Goal: Information Seeking & Learning: Learn about a topic

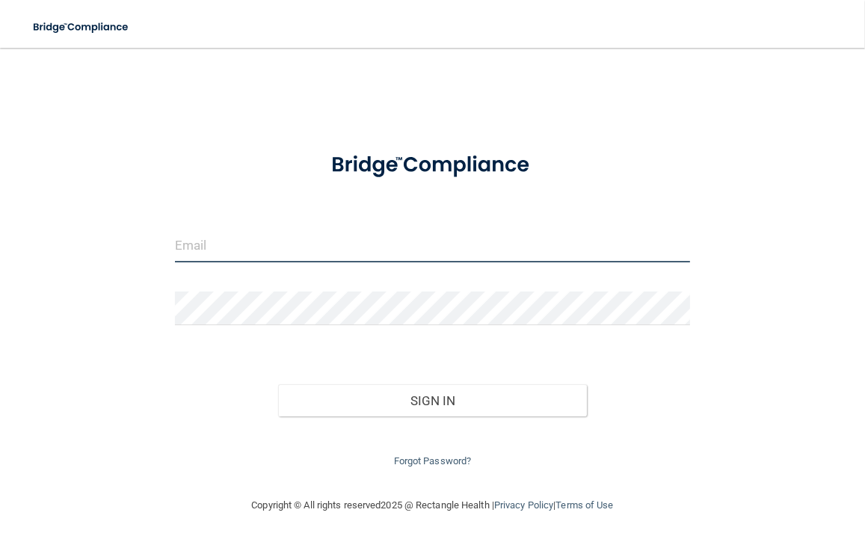
click at [342, 244] on input "email" at bounding box center [432, 246] width 515 height 34
type input "[EMAIL_ADDRESS][PERSON_NAME][DOMAIN_NAME]"
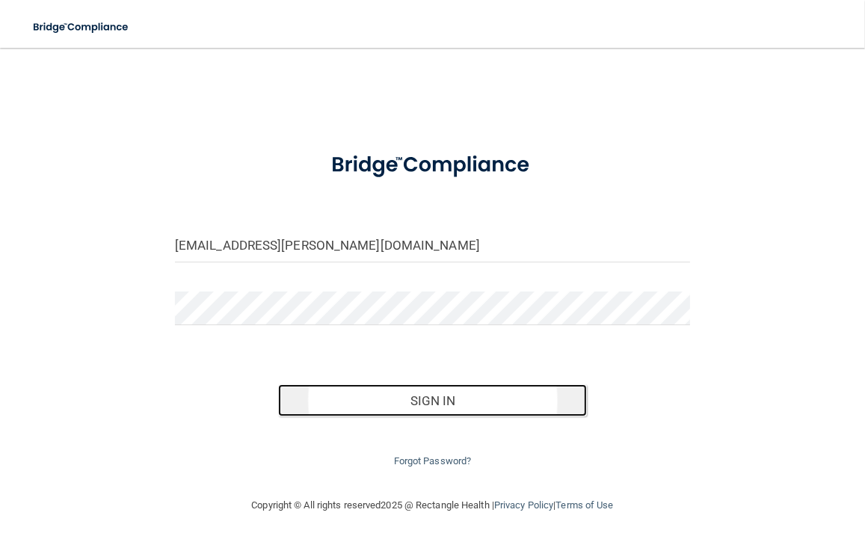
click at [447, 410] on button "Sign In" at bounding box center [432, 400] width 309 height 33
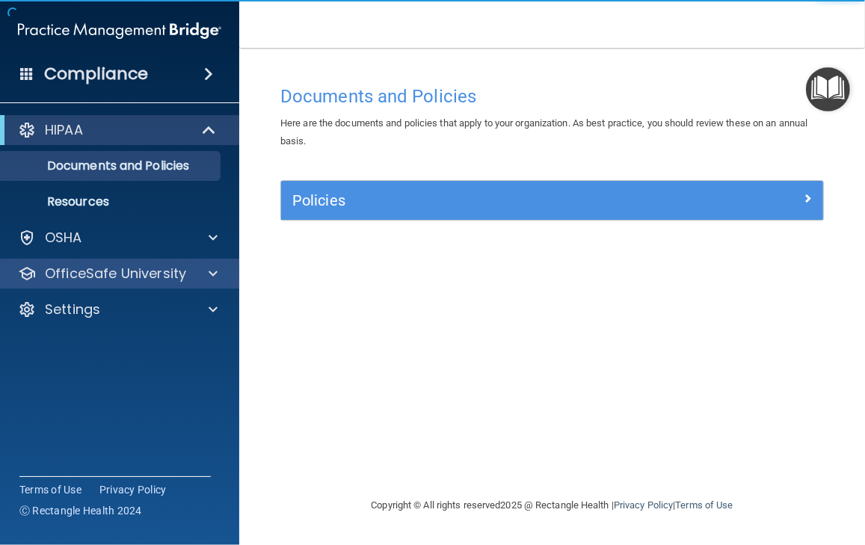
click at [112, 288] on div "OfficeSafe University" at bounding box center [120, 274] width 240 height 30
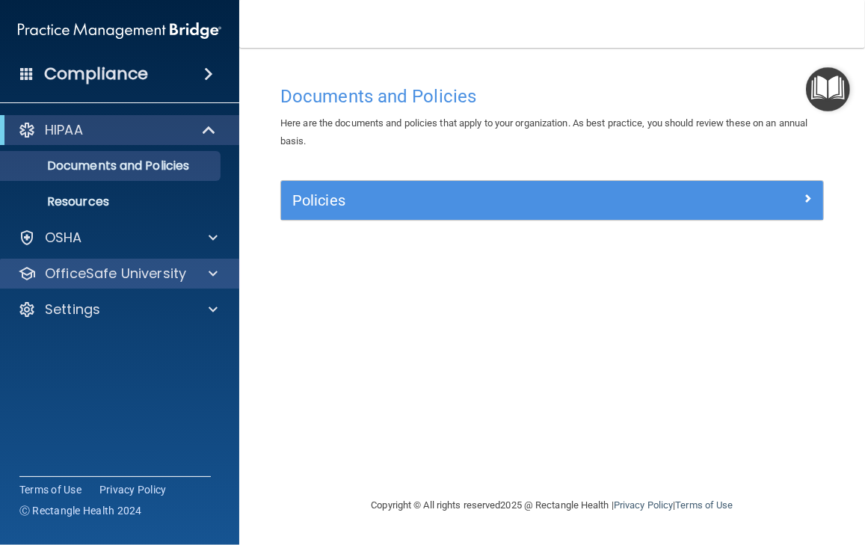
click at [112, 286] on div "OfficeSafe University" at bounding box center [120, 274] width 240 height 30
click at [112, 277] on p "OfficeSafe University" at bounding box center [115, 274] width 141 height 18
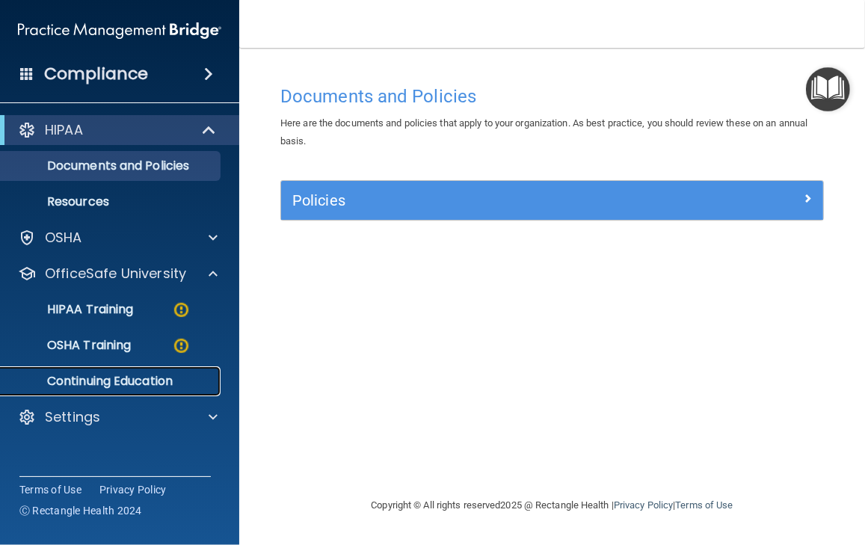
click at [87, 386] on p "Continuing Education" at bounding box center [112, 381] width 204 height 15
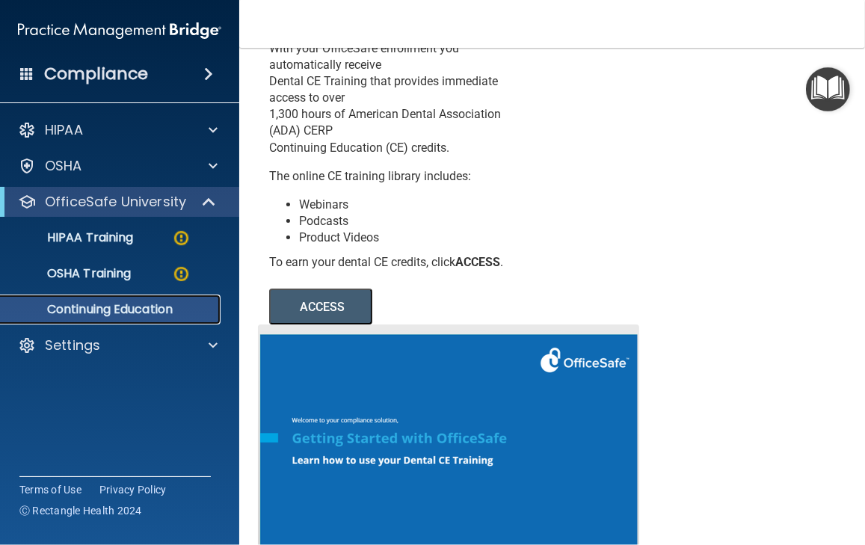
scroll to position [214, 0]
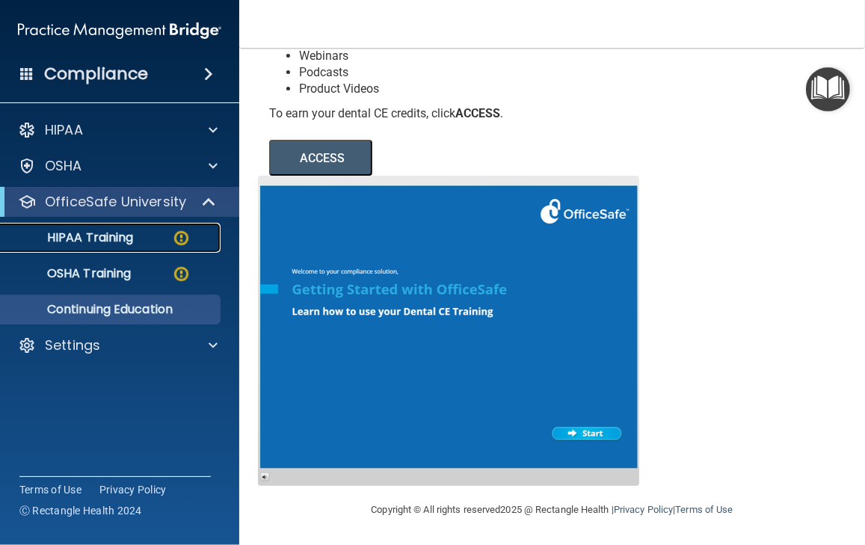
click at [117, 238] on p "HIPAA Training" at bounding box center [71, 237] width 123 height 15
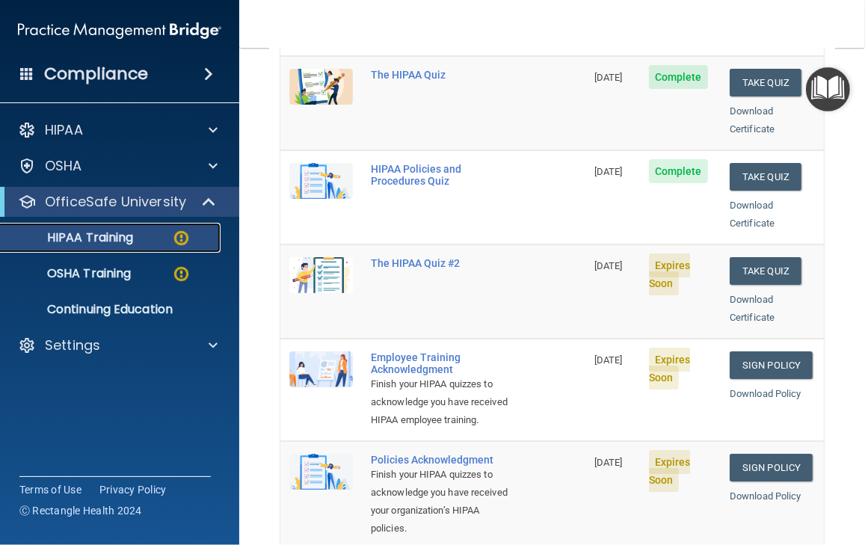
scroll to position [142, 0]
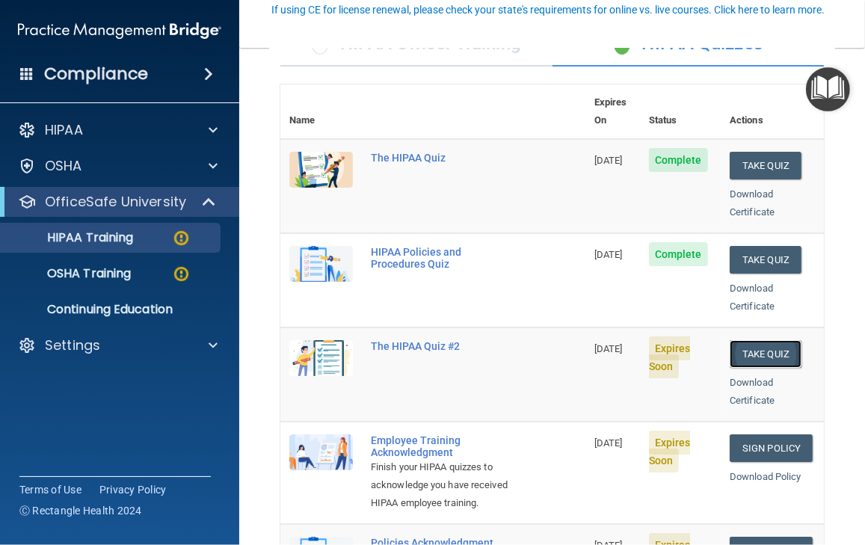
click at [741, 340] on button "Take Quiz" at bounding box center [765, 354] width 72 height 28
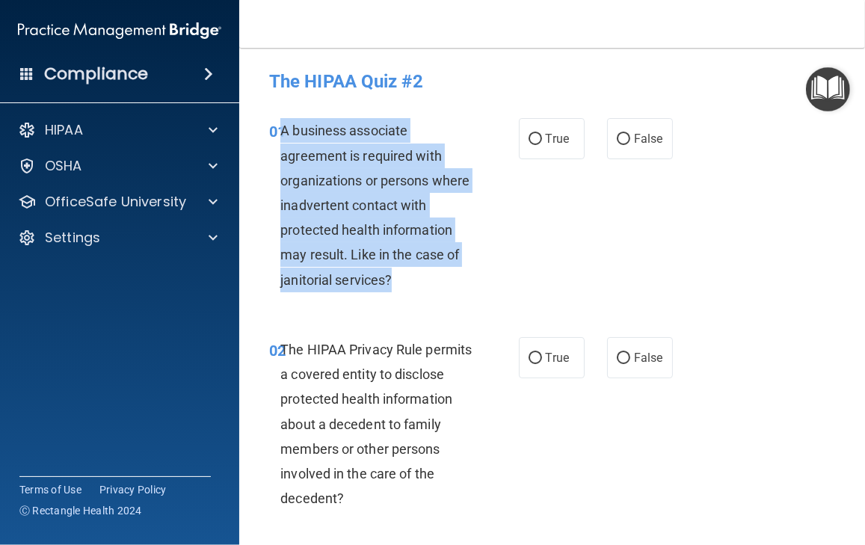
drag, startPoint x: 280, startPoint y: 128, endPoint x: 413, endPoint y: 298, distance: 215.7
click at [413, 298] on div "01 A business associate agreement is required with organizations or persons whe…" at bounding box center [394, 209] width 294 height 182
copy span "A business associate agreement is required with organizations or persons where …"
click at [528, 135] on input "True" at bounding box center [534, 139] width 13 height 11
radio input "true"
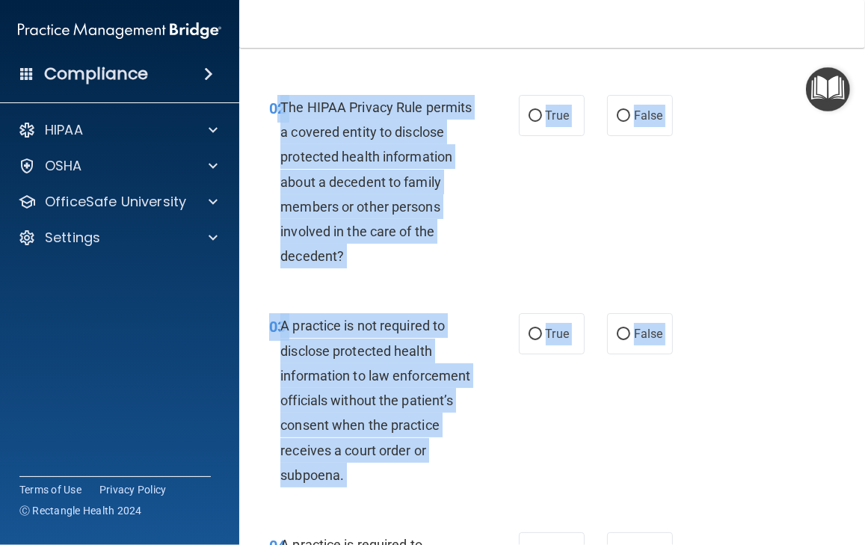
scroll to position [287, 0]
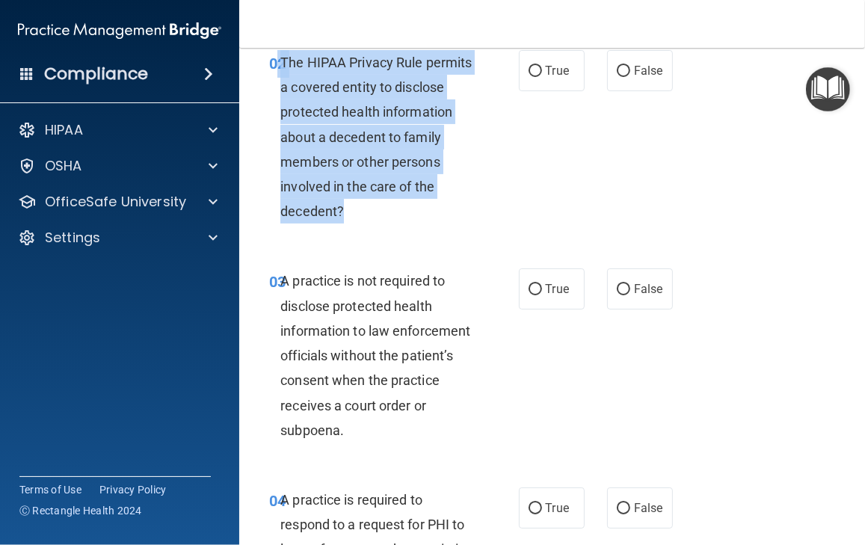
drag, startPoint x: 277, startPoint y: 349, endPoint x: 433, endPoint y: 226, distance: 199.1
click at [433, 226] on div "02 The HIPAA Privacy Rule permits a covered entity to disclose protected health…" at bounding box center [394, 141] width 294 height 182
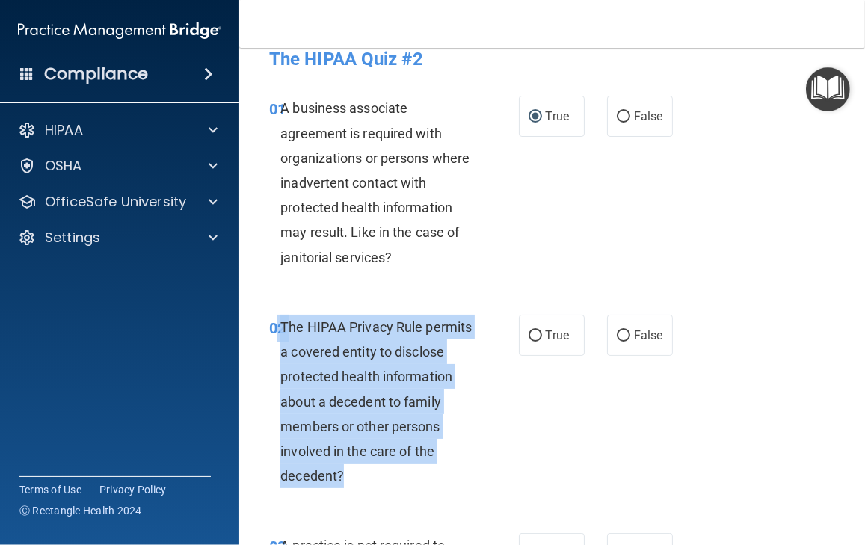
scroll to position [0, 0]
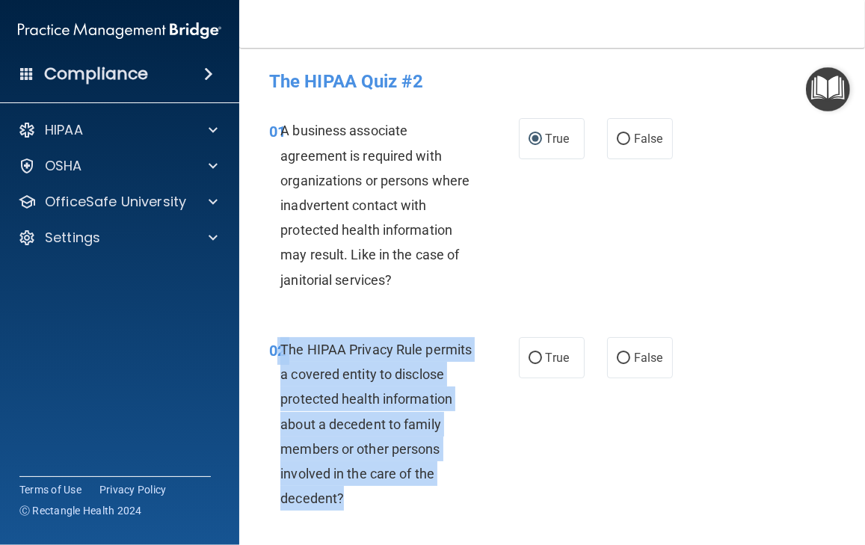
copy div "2 The HIPAA Privacy Rule permits a covered entity to disclose protected health …"
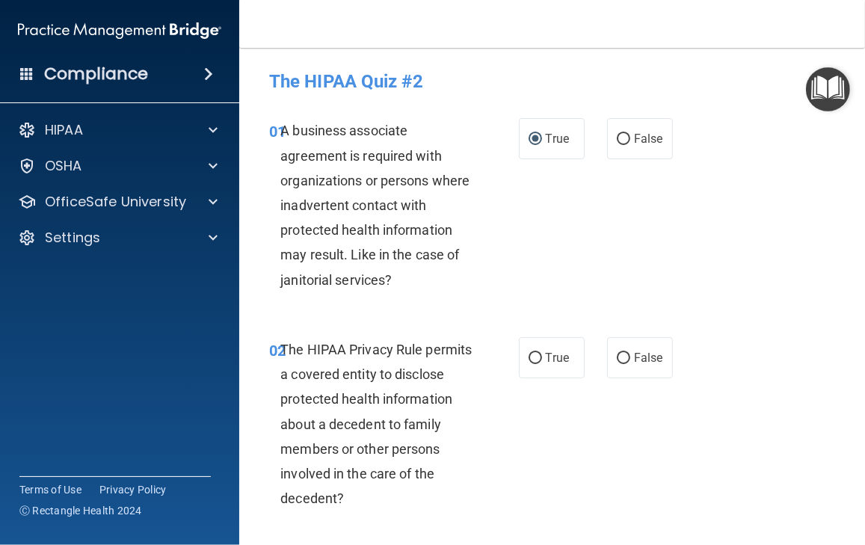
click at [504, 307] on div "01 A business associate agreement is required with organizations or persons whe…" at bounding box center [552, 208] width 588 height 219
drag, startPoint x: 526, startPoint y: 354, endPoint x: 529, endPoint y: 363, distance: 9.5
click at [528, 359] on input "True" at bounding box center [534, 358] width 13 height 11
radio input "true"
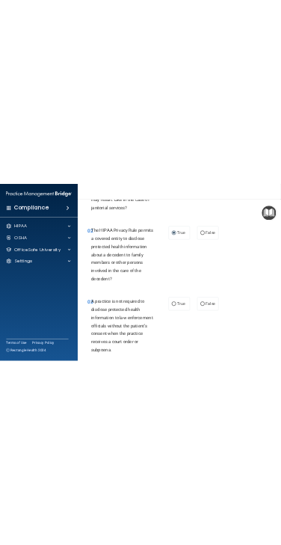
scroll to position [224, 0]
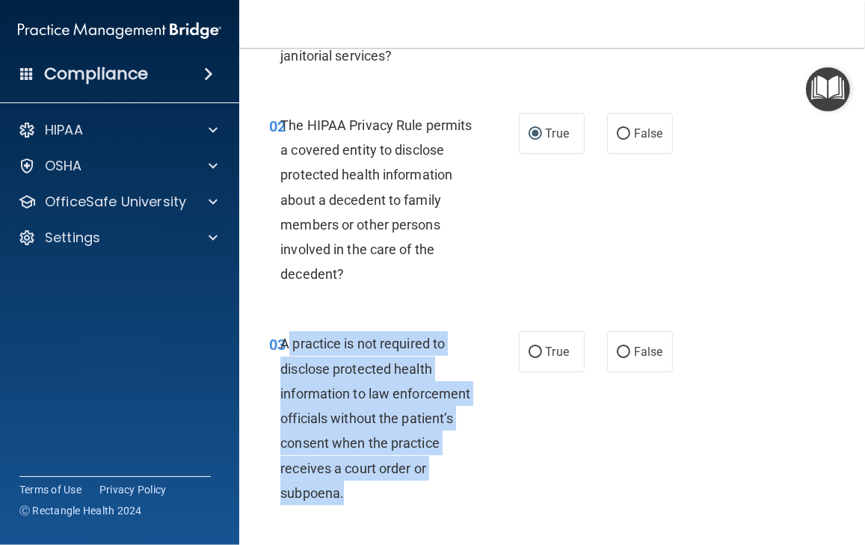
drag, startPoint x: 290, startPoint y: 346, endPoint x: 366, endPoint y: 487, distance: 159.8
click at [368, 488] on div "A practice is not required to disclose protected health information to law enfo…" at bounding box center [382, 418] width 204 height 174
copy span "practice is not required to disclose protected health information to law enforc…"
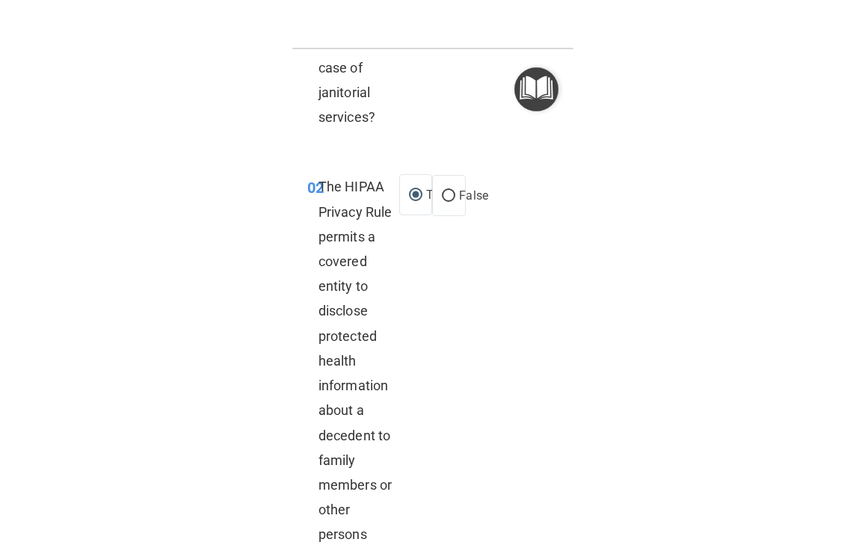
scroll to position [448, 0]
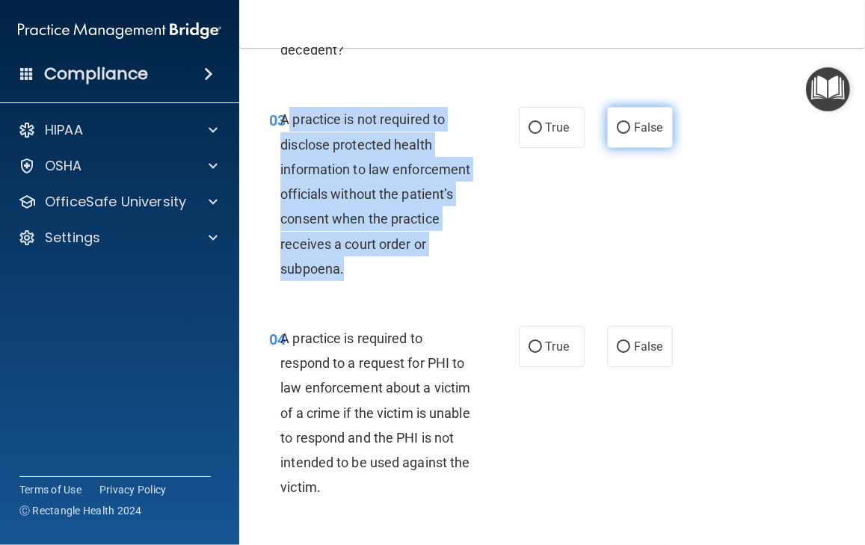
click at [617, 128] on input "False" at bounding box center [623, 128] width 13 height 11
radio input "true"
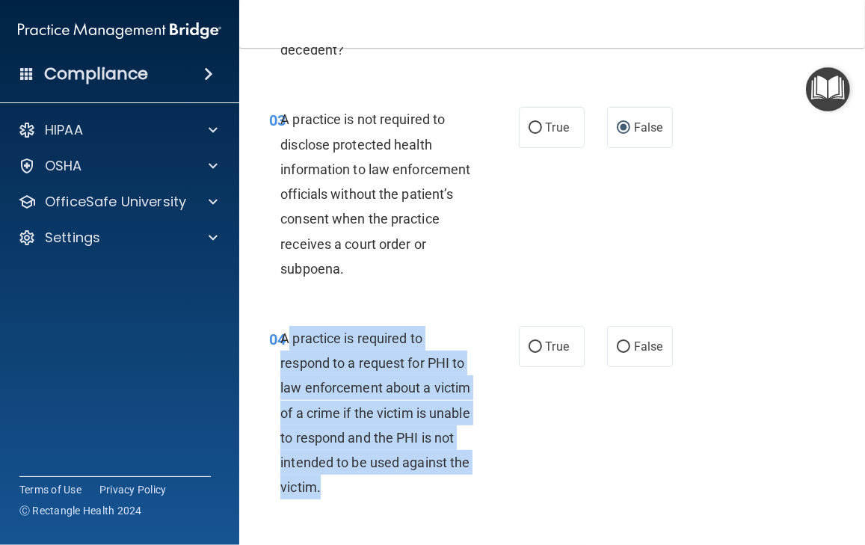
drag, startPoint x: 287, startPoint y: 342, endPoint x: 408, endPoint y: 491, distance: 191.8
click at [408, 491] on div "A practice is required to respond to a request for PHI to law enforcement about…" at bounding box center [382, 413] width 204 height 174
copy span "practice is required to respond to a request for PHI to law enforcement about a…"
click at [528, 347] on input "True" at bounding box center [534, 347] width 13 height 11
radio input "true"
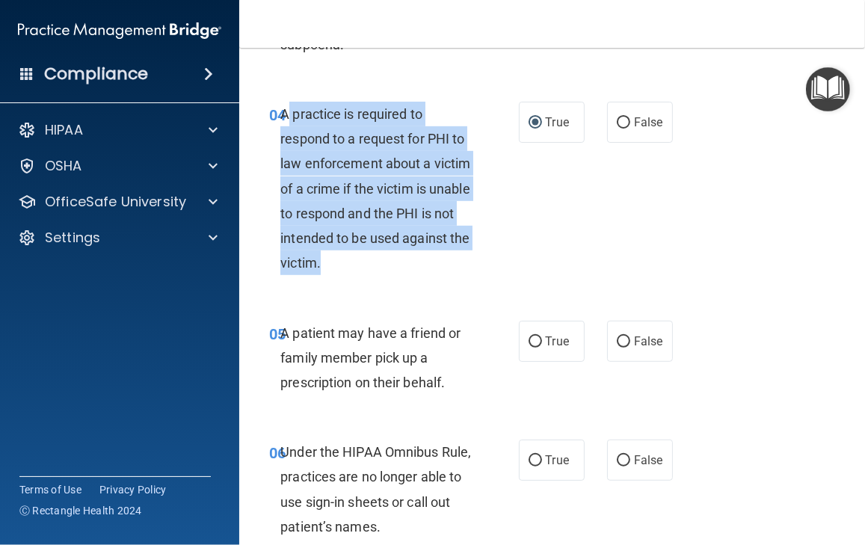
scroll to position [747, 0]
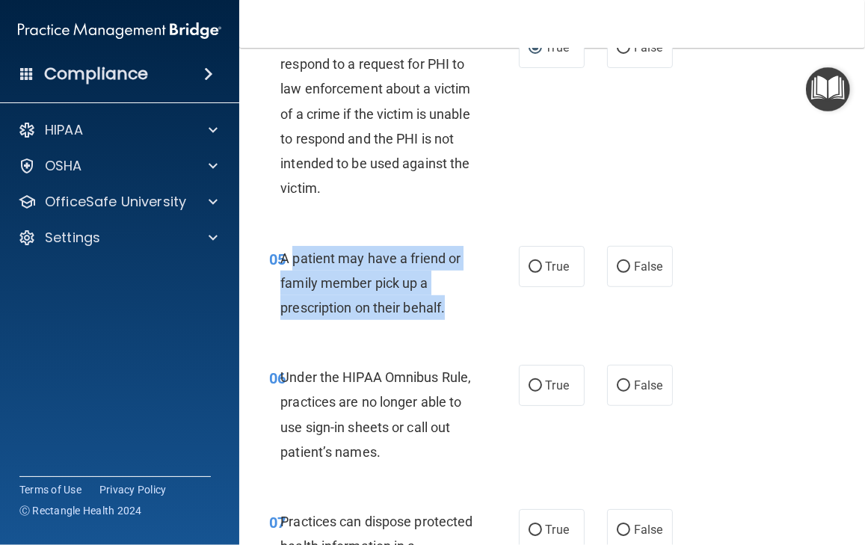
drag, startPoint x: 291, startPoint y: 258, endPoint x: 465, endPoint y: 321, distance: 185.4
click at [465, 321] on div "05 A patient may have a friend or family member pick up a prescription on their…" at bounding box center [394, 287] width 294 height 82
copy span "patient may have a friend or family member pick up a prescription on their beha…"
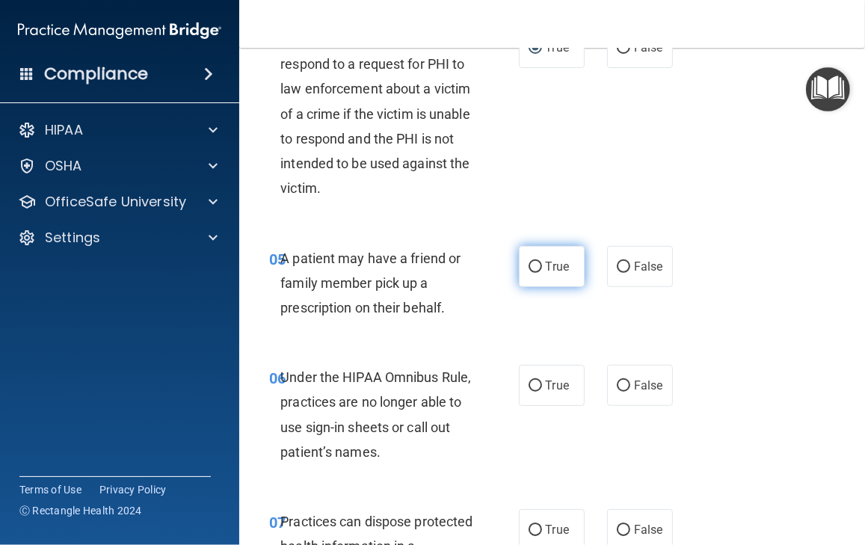
click at [522, 266] on label "True" at bounding box center [552, 266] width 66 height 41
click at [528, 266] on input "True" at bounding box center [534, 267] width 13 height 11
radio input "true"
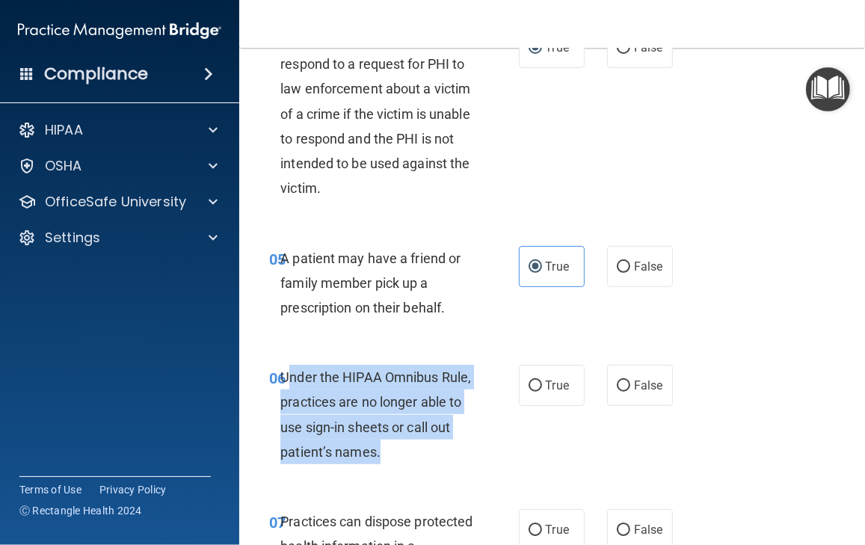
drag, startPoint x: 288, startPoint y: 377, endPoint x: 442, endPoint y: 453, distance: 170.8
click at [442, 453] on div "Under the HIPAA Omnibus Rule, practices are no longer able to use sign-in sheet…" at bounding box center [382, 414] width 204 height 99
copy span "nder the HIPAA Omnibus Rule, practices are no longer able to use sign-in sheets…"
click at [619, 389] on input "False" at bounding box center [623, 385] width 13 height 11
radio input "true"
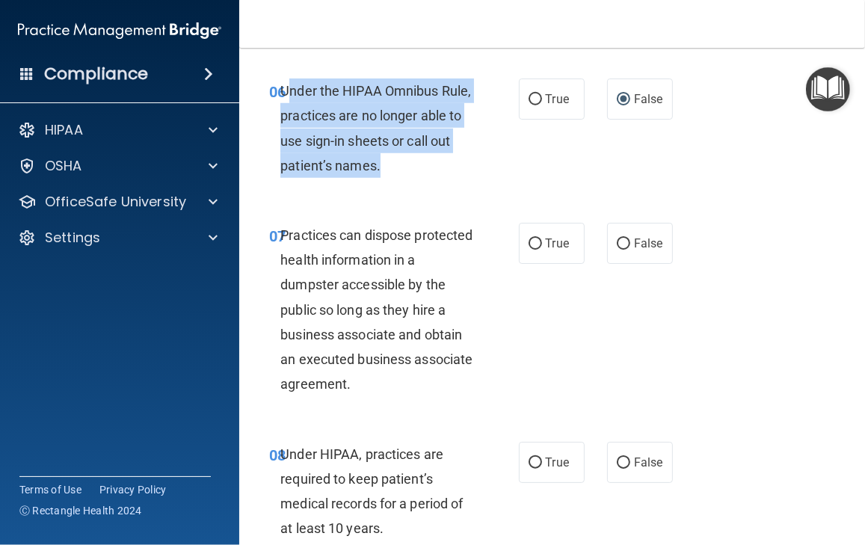
scroll to position [1046, 0]
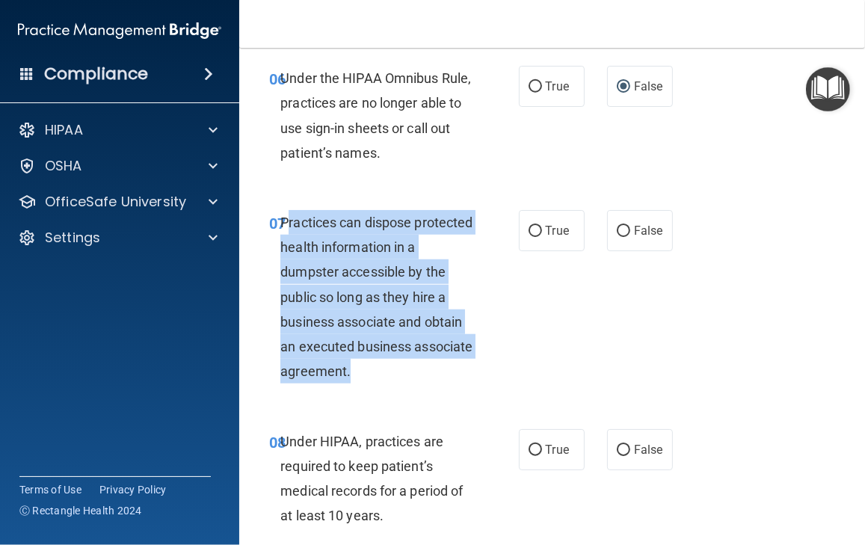
drag, startPoint x: 286, startPoint y: 226, endPoint x: 417, endPoint y: 378, distance: 200.3
click at [417, 378] on div "Practices can dispose protected health information in a dumpster accessible by …" at bounding box center [382, 297] width 204 height 174
copy span "ractices can dispose protected health information in a dumpster accessible by t…"
click at [617, 229] on input "False" at bounding box center [623, 231] width 13 height 11
radio input "true"
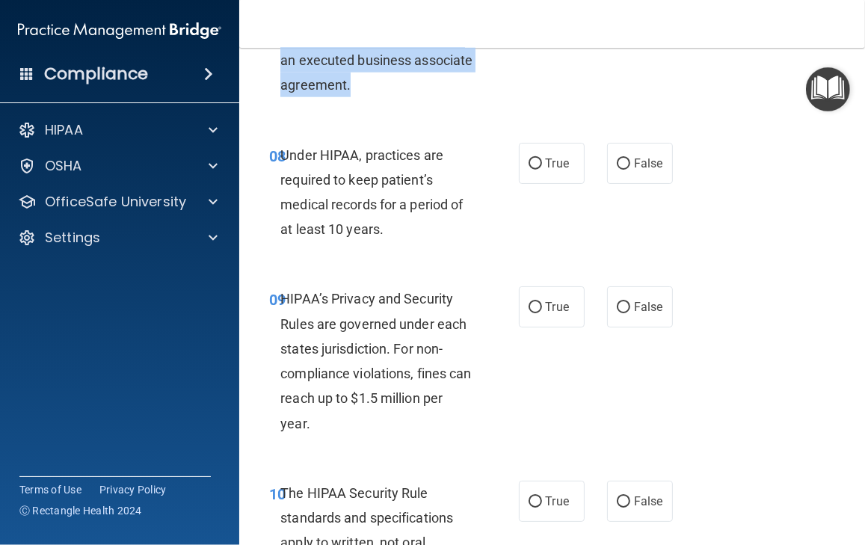
scroll to position [1345, 0]
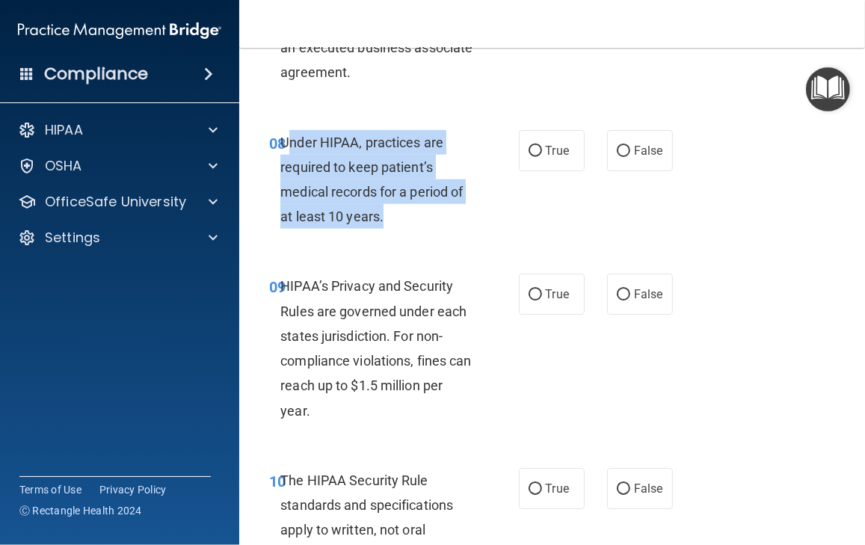
drag, startPoint x: 288, startPoint y: 143, endPoint x: 382, endPoint y: 218, distance: 120.1
click at [382, 218] on span "Under HIPAA, practices are required to keep patient’s medical records for a per…" at bounding box center [371, 180] width 182 height 90
copy span "nder HIPAA, practices are required to keep patient’s medical records for a peri…"
click at [617, 149] on input "False" at bounding box center [623, 151] width 13 height 11
radio input "true"
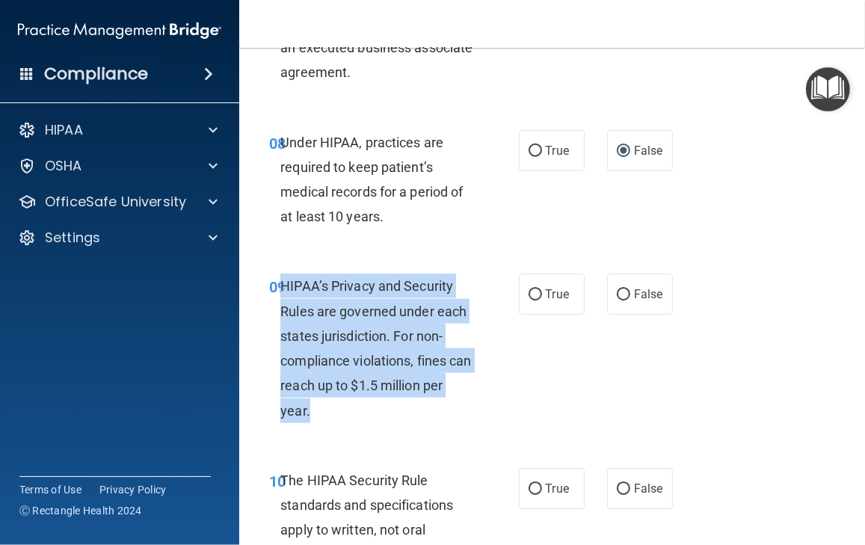
drag, startPoint x: 284, startPoint y: 285, endPoint x: 358, endPoint y: 402, distance: 138.7
click at [358, 402] on div "HIPAA’s Privacy and Security Rules are governed under each states jurisdiction.…" at bounding box center [382, 348] width 204 height 149
click at [312, 342] on span "HIPAA’s Privacy and Security Rules are governed under each states jurisdiction.…" at bounding box center [375, 348] width 191 height 140
copy span "HIPAA’s Privacy and Security Rules are governed under each states jurisdiction.…"
click at [528, 297] on input "True" at bounding box center [534, 294] width 13 height 11
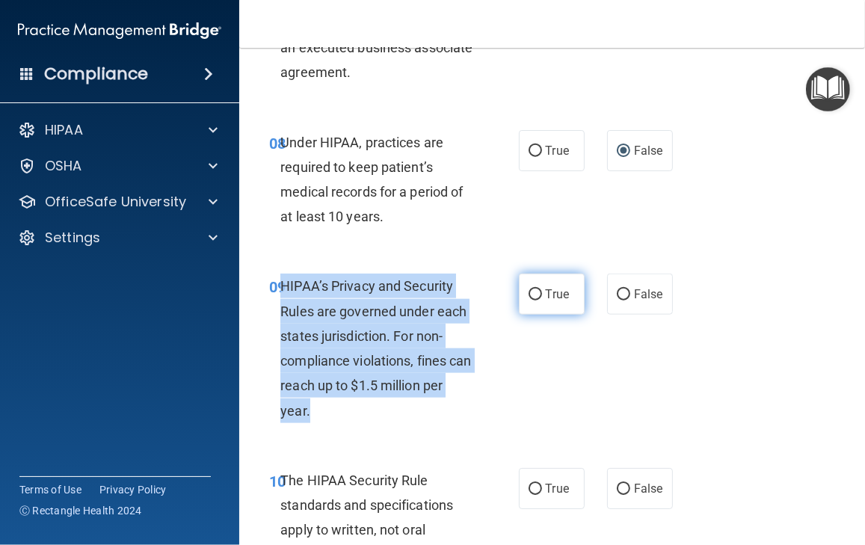
radio input "true"
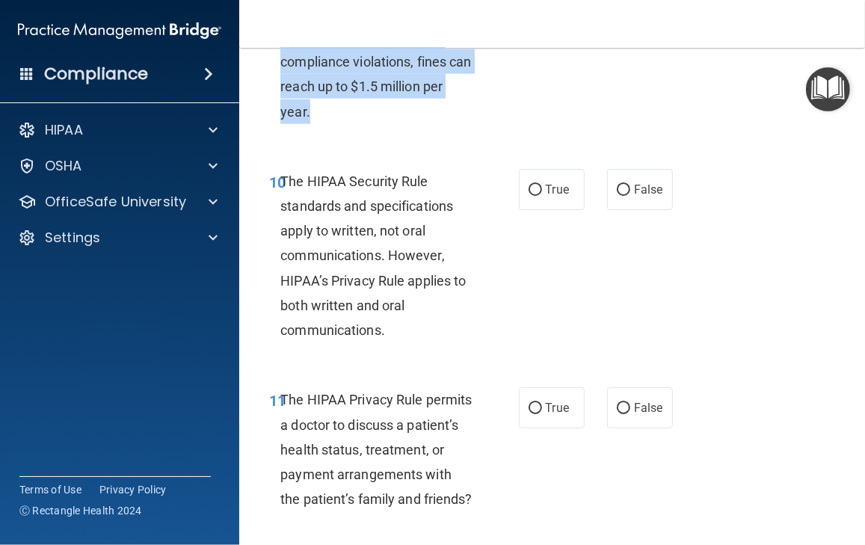
scroll to position [1719, 0]
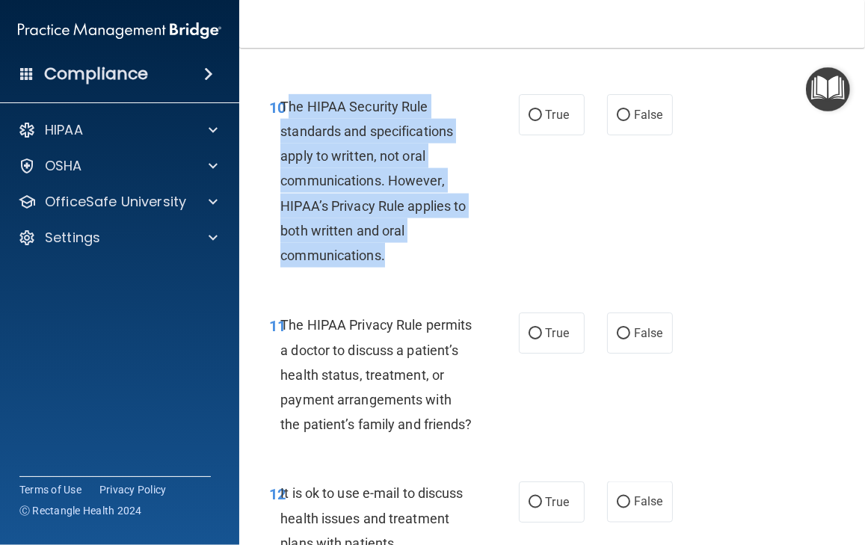
drag, startPoint x: 287, startPoint y: 102, endPoint x: 392, endPoint y: 260, distance: 190.3
click at [392, 260] on div "The HIPAA Security Rule standards and specifications apply to written, not oral…" at bounding box center [382, 181] width 204 height 174
copy span "he HIPAA Security Rule standards and specifications apply to written, not oral …"
drag, startPoint x: 527, startPoint y: 110, endPoint x: 518, endPoint y: 113, distance: 9.5
click at [528, 111] on input "True" at bounding box center [534, 115] width 13 height 11
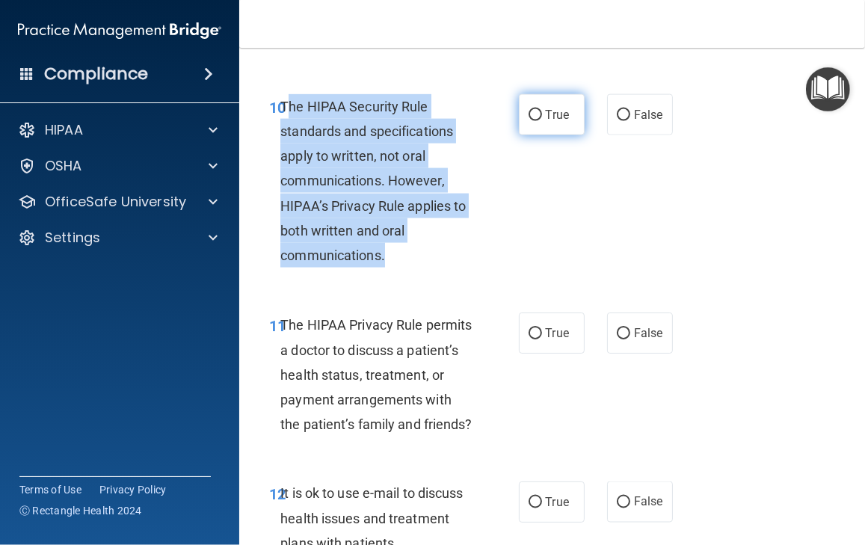
radio input "true"
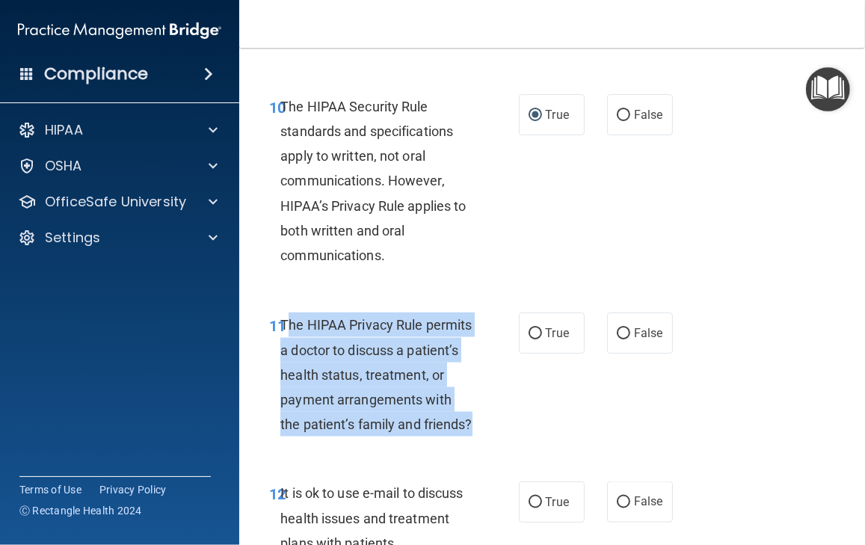
drag, startPoint x: 285, startPoint y: 320, endPoint x: 438, endPoint y: 446, distance: 198.0
click at [475, 436] on div "The HIPAA Privacy Rule permits a doctor to discuss a patient’s health status, t…" at bounding box center [382, 374] width 204 height 124
click at [528, 330] on input "True" at bounding box center [534, 333] width 13 height 11
radio input "true"
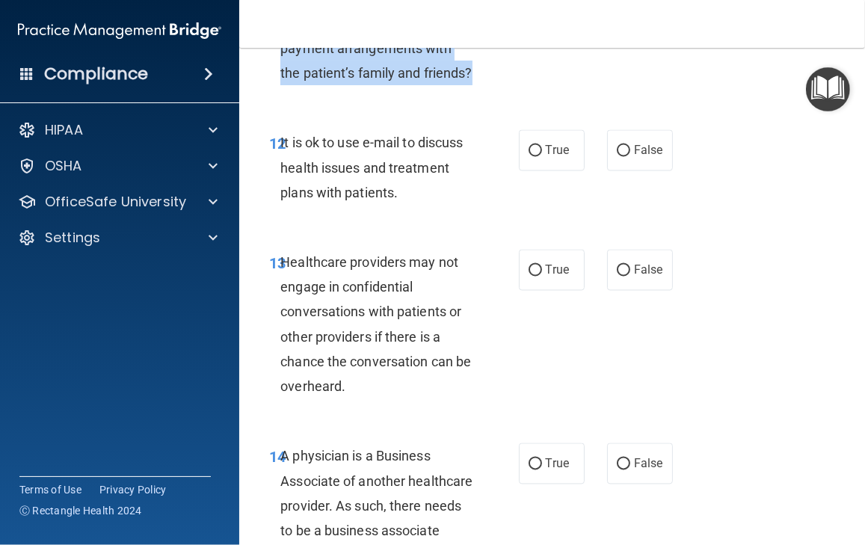
scroll to position [2092, 0]
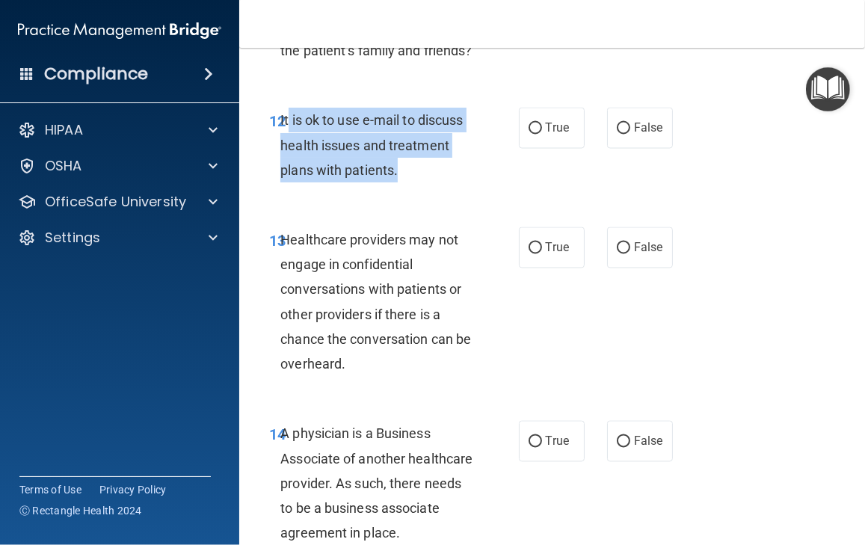
drag, startPoint x: 286, startPoint y: 144, endPoint x: 407, endPoint y: 209, distance: 137.4
click at [407, 190] on div "12 It is ok to use e-mail to discuss health issues and treatment plans with pat…" at bounding box center [394, 149] width 294 height 82
click at [528, 135] on input "True" at bounding box center [534, 128] width 13 height 11
radio input "true"
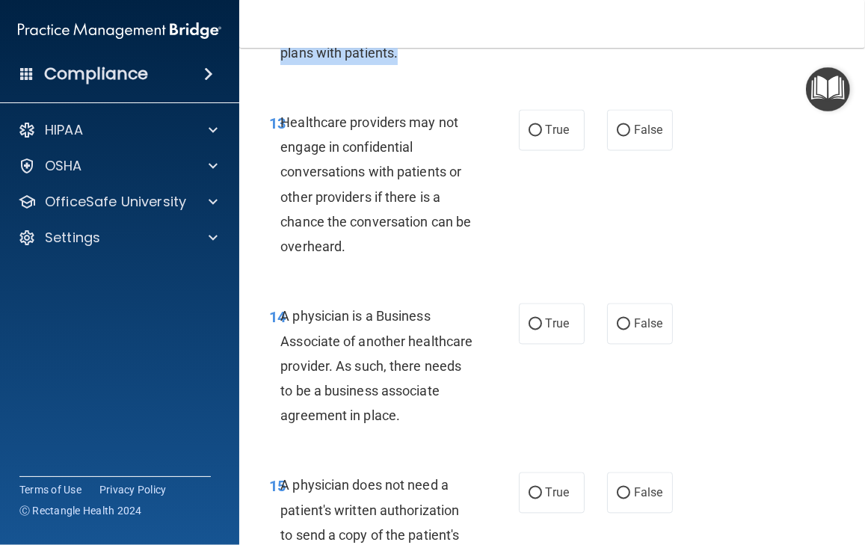
scroll to position [2242, 0]
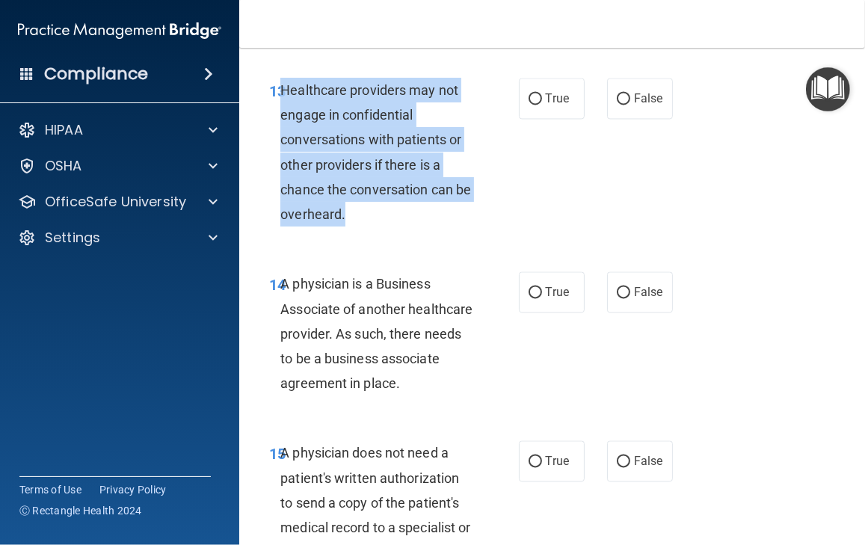
drag, startPoint x: 284, startPoint y: 114, endPoint x: 383, endPoint y: 237, distance: 157.3
click at [383, 226] on div "Healthcare providers may not engage in confidential conversations with patients…" at bounding box center [382, 152] width 204 height 149
click at [531, 105] on input "True" at bounding box center [534, 98] width 13 height 11
radio input "true"
click at [620, 105] on input "False" at bounding box center [623, 98] width 13 height 11
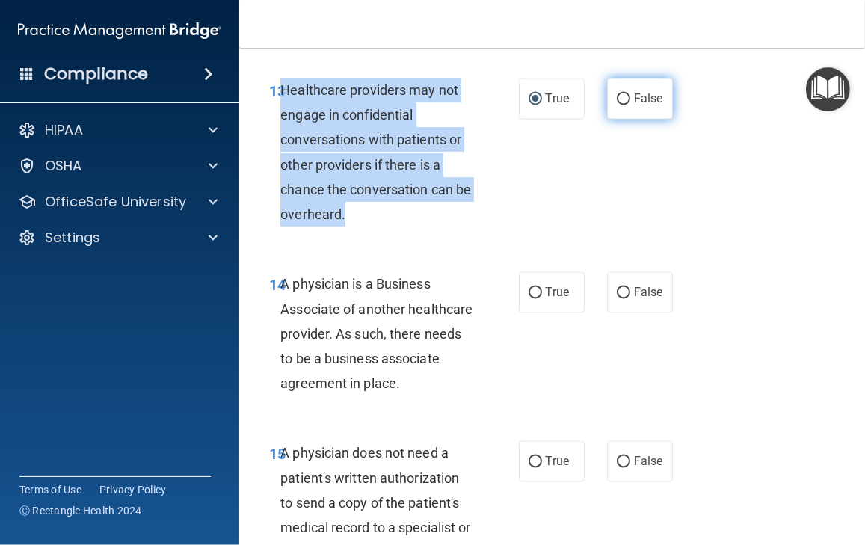
radio input "true"
radio input "false"
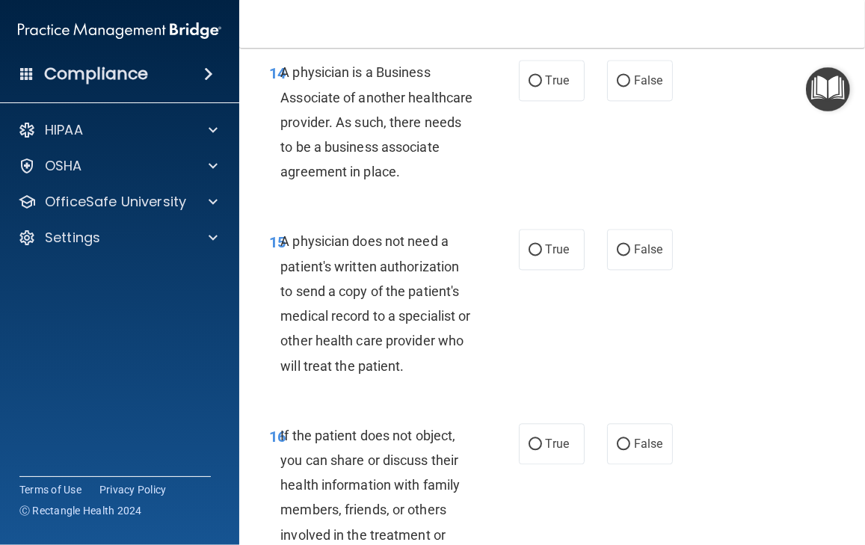
scroll to position [2466, 0]
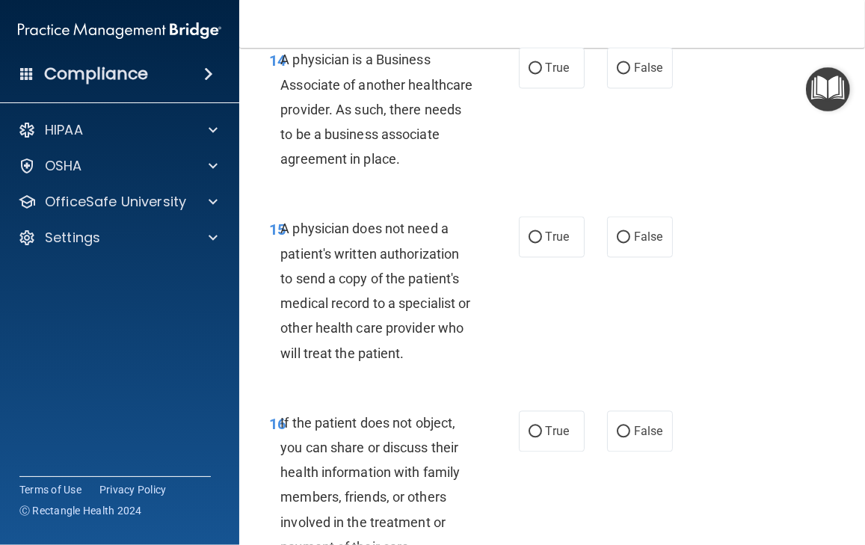
drag, startPoint x: 293, startPoint y: 86, endPoint x: 473, endPoint y: 185, distance: 205.3
click at [473, 171] on div "A physician is a Business Associate of another healthcare provider. As such, th…" at bounding box center [382, 109] width 204 height 124
click at [622, 74] on input "False" at bounding box center [623, 68] width 13 height 11
radio input "true"
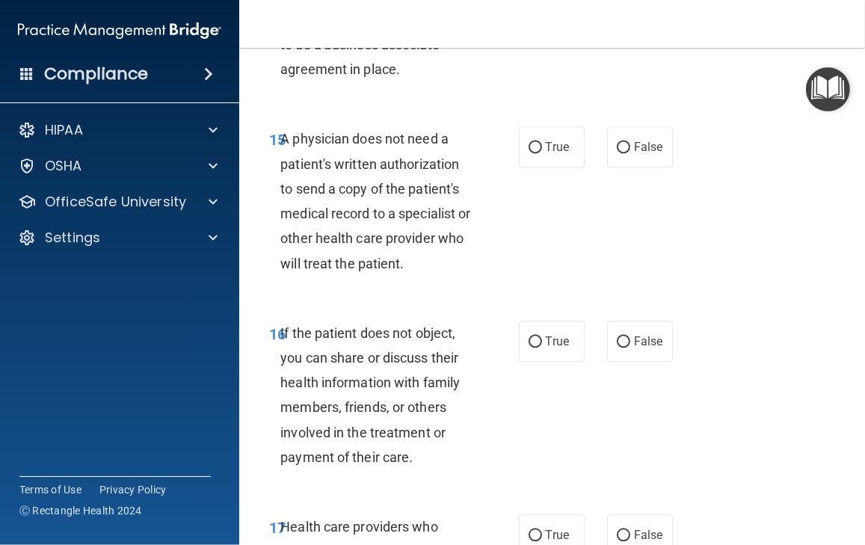
scroll to position [2616, 0]
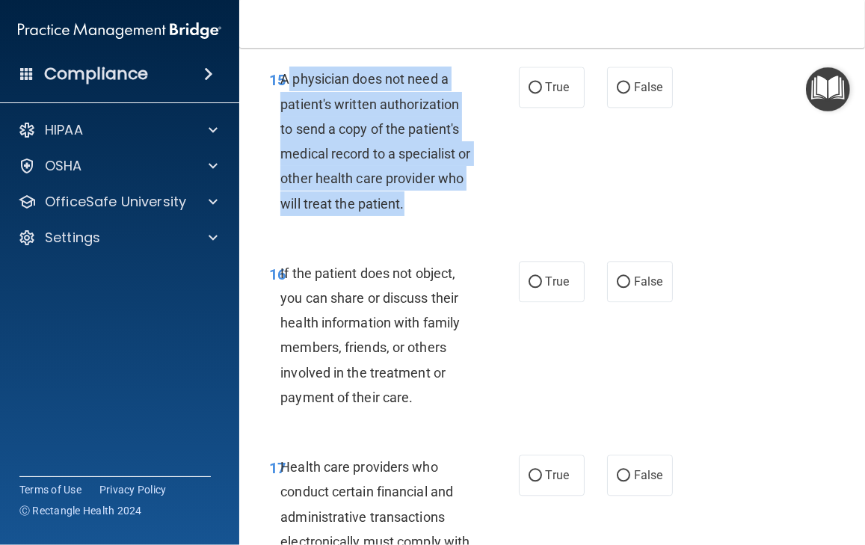
drag, startPoint x: 289, startPoint y: 104, endPoint x: 451, endPoint y: 237, distance: 209.7
click at [451, 215] on div "A physician does not need a patient's written authorization to send a copy of t…" at bounding box center [382, 141] width 204 height 149
click at [531, 93] on input "True" at bounding box center [534, 87] width 13 height 11
radio input "true"
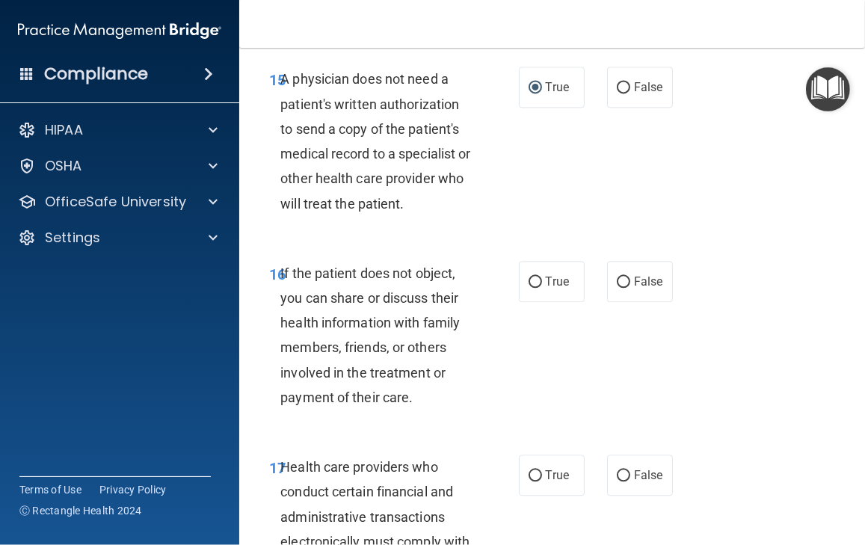
click at [291, 297] on span "If the patient does not object, you can share or discuss their health informati…" at bounding box center [369, 335] width 179 height 140
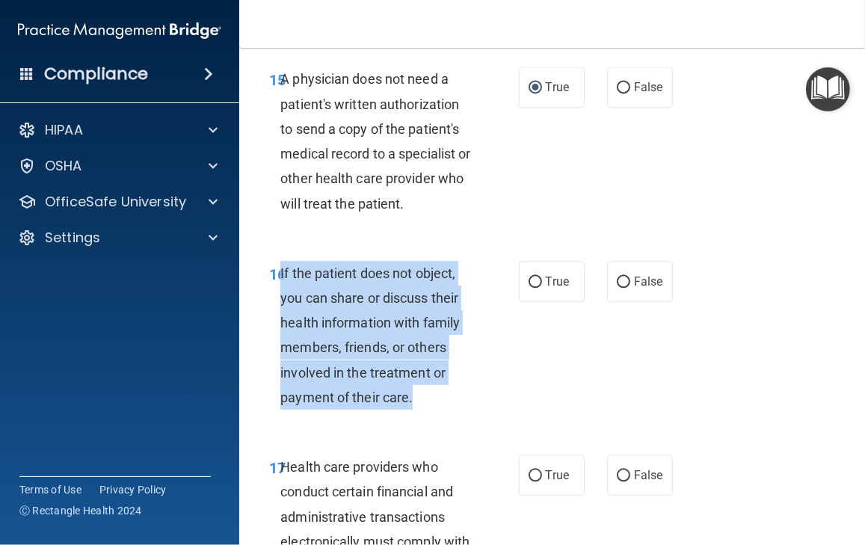
drag, startPoint x: 282, startPoint y: 295, endPoint x: 426, endPoint y: 418, distance: 189.8
click at [426, 410] on div "If the patient does not object, you can share or discuss their health informati…" at bounding box center [382, 335] width 204 height 149
click at [528, 288] on input "True" at bounding box center [534, 282] width 13 height 11
radio input "true"
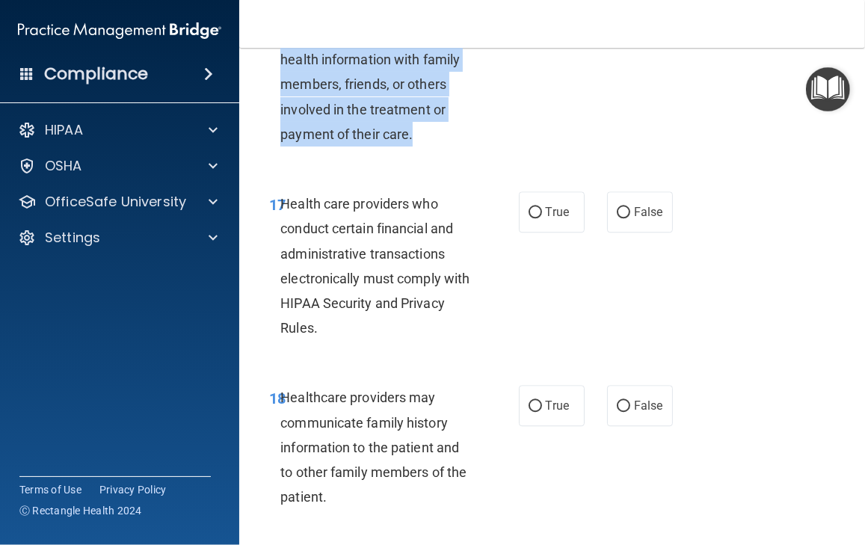
scroll to position [2915, 0]
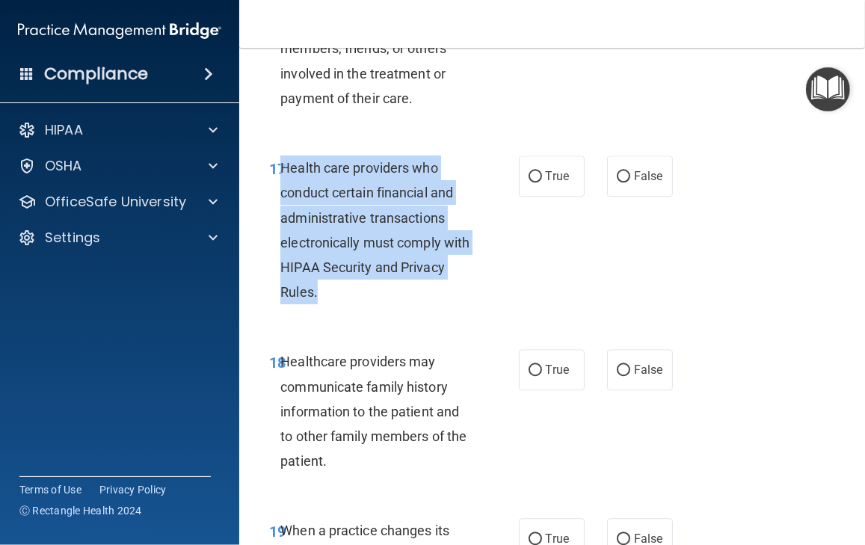
drag, startPoint x: 282, startPoint y: 195, endPoint x: 374, endPoint y: 319, distance: 154.4
click at [374, 304] on div "Health care providers who conduct certain financial and administrative transact…" at bounding box center [382, 229] width 204 height 149
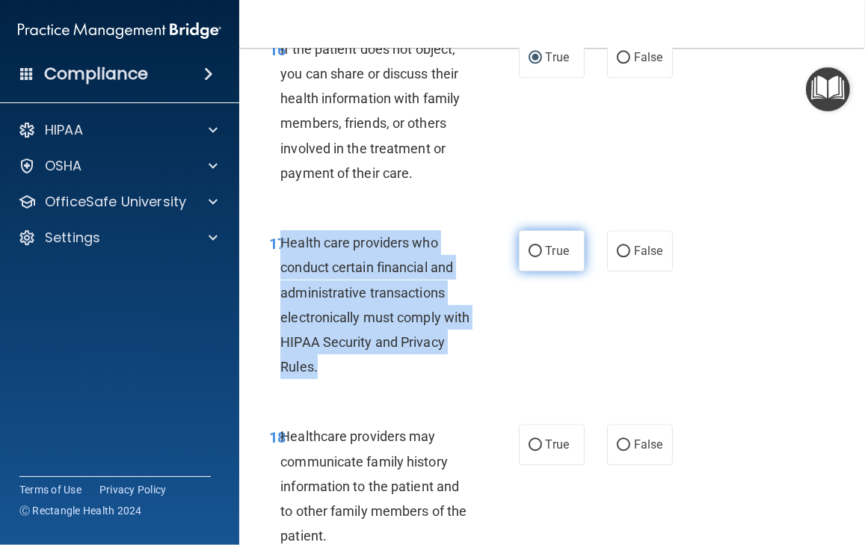
click at [528, 257] on input "True" at bounding box center [534, 251] width 13 height 11
radio input "true"
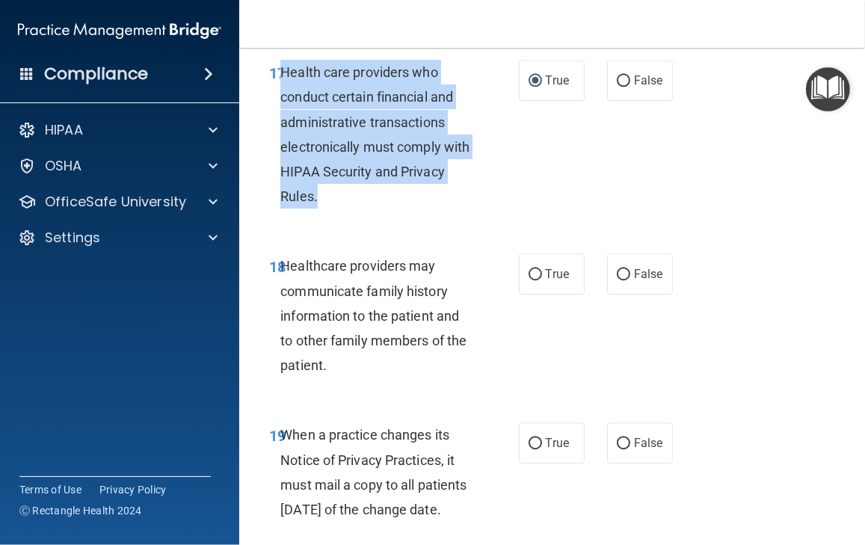
scroll to position [3064, 0]
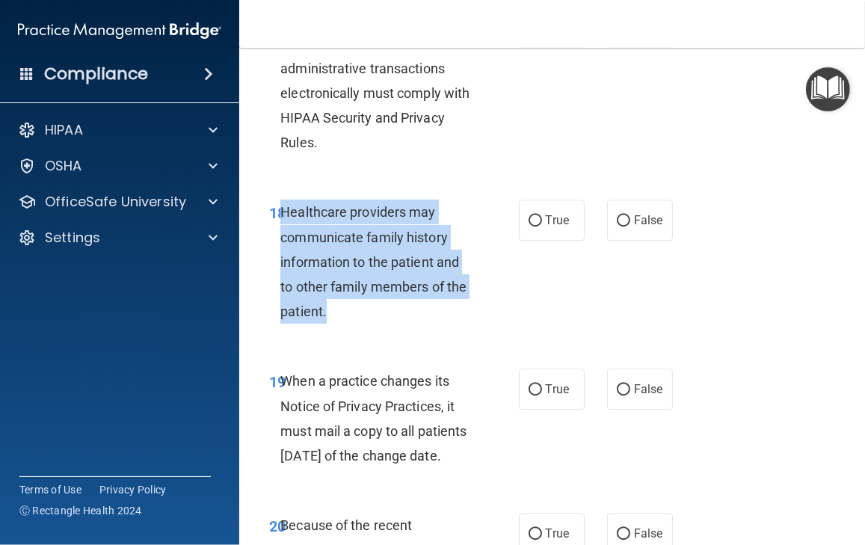
drag, startPoint x: 282, startPoint y: 238, endPoint x: 345, endPoint y: 342, distance: 121.8
click at [345, 324] on div "Healthcare providers may communicate family history information to the patient …" at bounding box center [382, 262] width 204 height 124
click at [528, 226] on input "True" at bounding box center [534, 220] width 13 height 11
radio input "true"
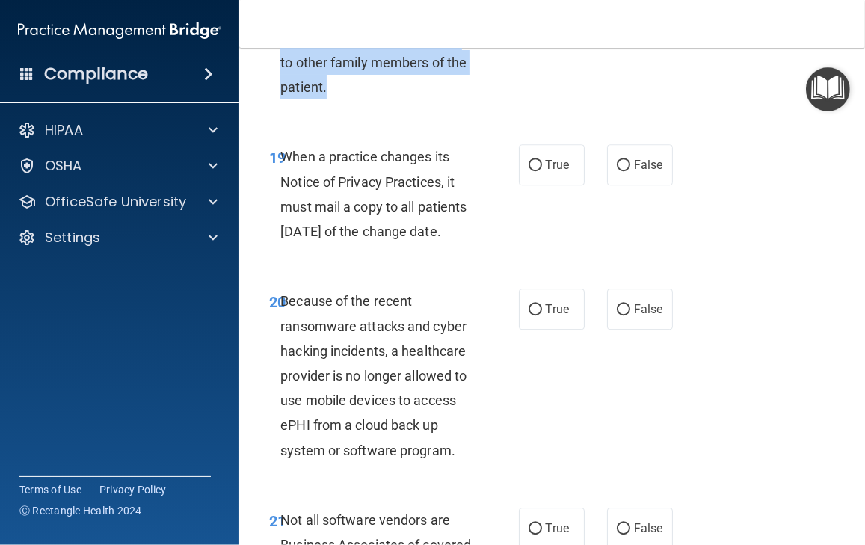
scroll to position [3213, 0]
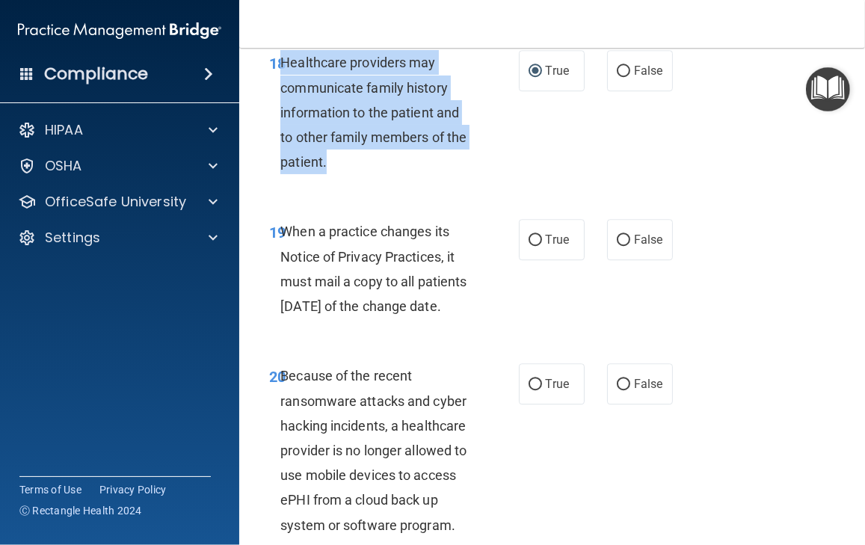
drag, startPoint x: 285, startPoint y: 261, endPoint x: 377, endPoint y: 358, distance: 133.2
click at [377, 318] on div "When a practice changes its Notice of Privacy Practices, it must mail a copy to…" at bounding box center [382, 268] width 204 height 99
click at [618, 246] on input "False" at bounding box center [623, 240] width 13 height 11
radio input "true"
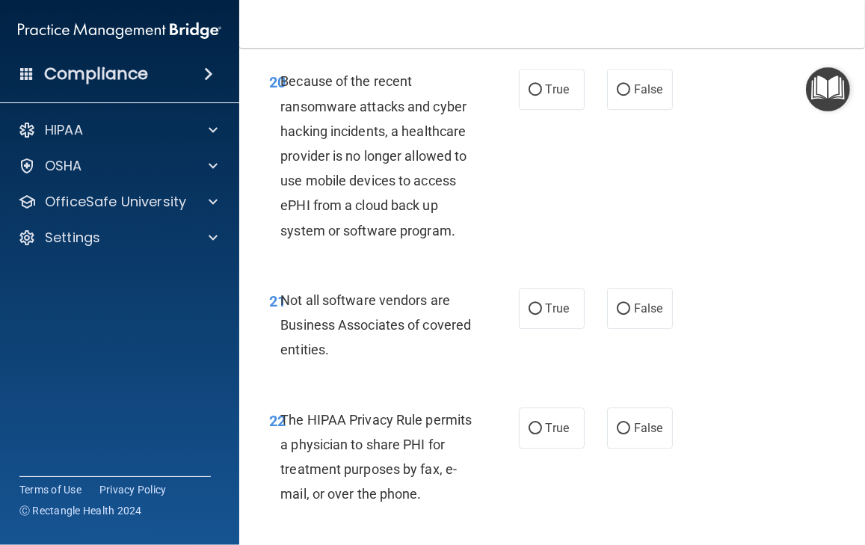
scroll to position [3512, 0]
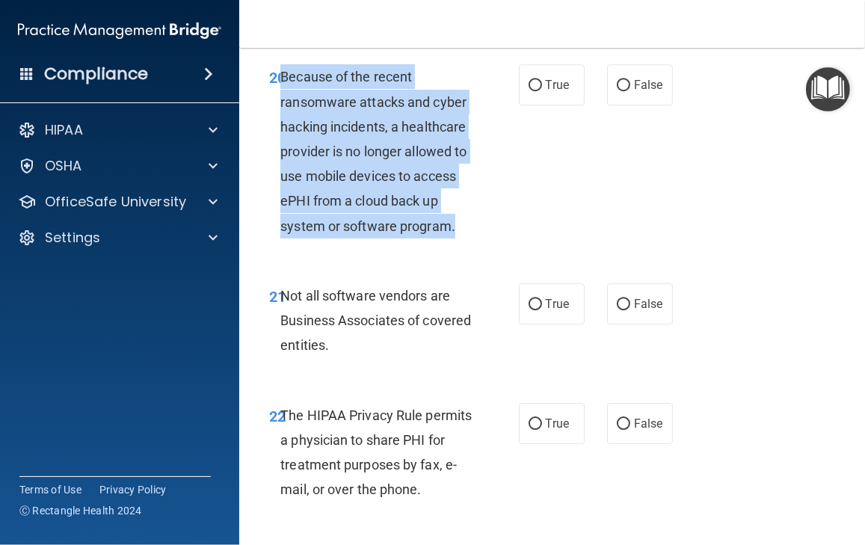
drag, startPoint x: 282, startPoint y: 129, endPoint x: 350, endPoint y: 304, distance: 188.3
click at [350, 238] on div "Because of the recent ransomware attacks and cyber hacking incidents, a healthc…" at bounding box center [382, 151] width 204 height 174
click at [620, 91] on input "False" at bounding box center [623, 85] width 13 height 11
radio input "true"
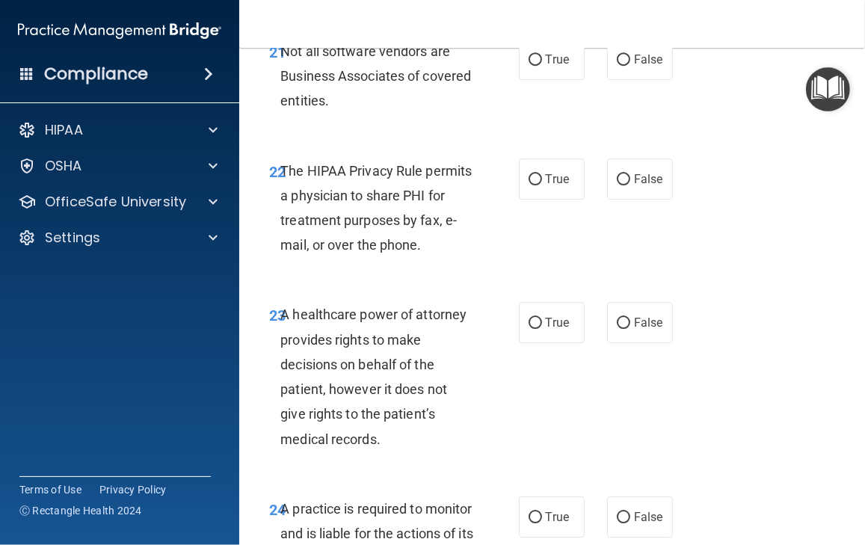
scroll to position [3811, 0]
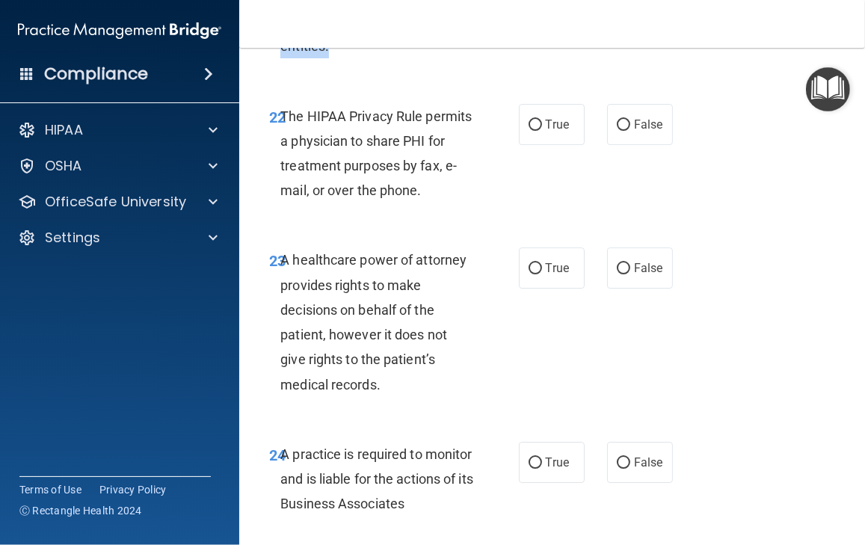
drag, startPoint x: 280, startPoint y: 68, endPoint x: 396, endPoint y: 137, distance: 134.7
click at [396, 67] on div "21 Not all software vendors are Business Associates of covered entities." at bounding box center [394, 25] width 294 height 82
click at [529, 11] on input "True" at bounding box center [534, 5] width 13 height 11
radio input "true"
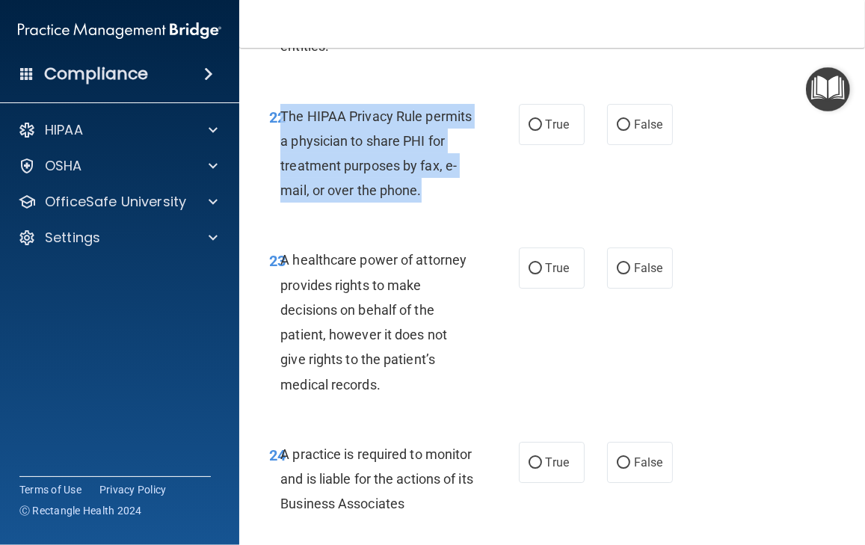
drag, startPoint x: 284, startPoint y: 189, endPoint x: 488, endPoint y: 270, distance: 219.4
click at [488, 211] on div "22 The HIPAA Privacy Rule permits a physician to share PHI for treatment purpos…" at bounding box center [394, 157] width 294 height 107
click at [528, 131] on input "True" at bounding box center [534, 125] width 13 height 11
radio input "true"
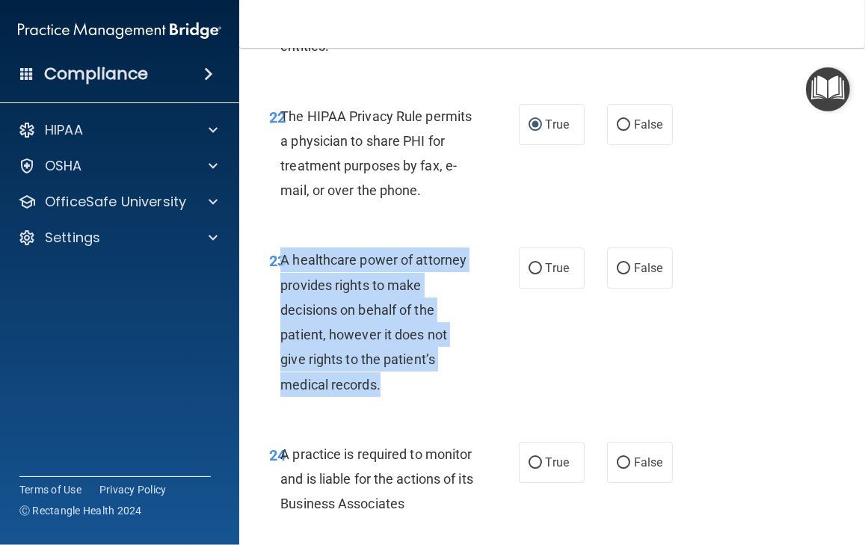
drag, startPoint x: 280, startPoint y: 333, endPoint x: 395, endPoint y: 451, distance: 164.4
click at [394, 396] on div "A healthcare power of attorney provides rights to make decisions on behalf of t…" at bounding box center [382, 321] width 204 height 149
click at [531, 274] on input "True" at bounding box center [534, 268] width 13 height 11
radio input "true"
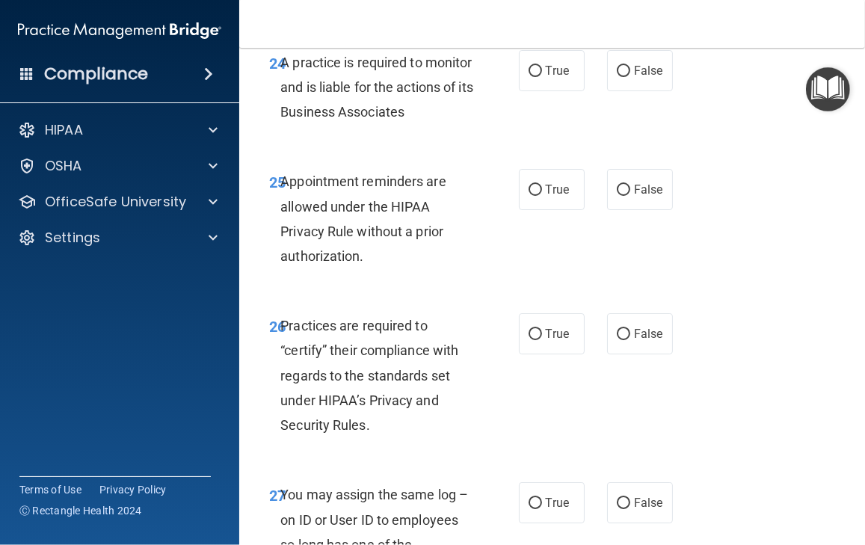
scroll to position [4185, 0]
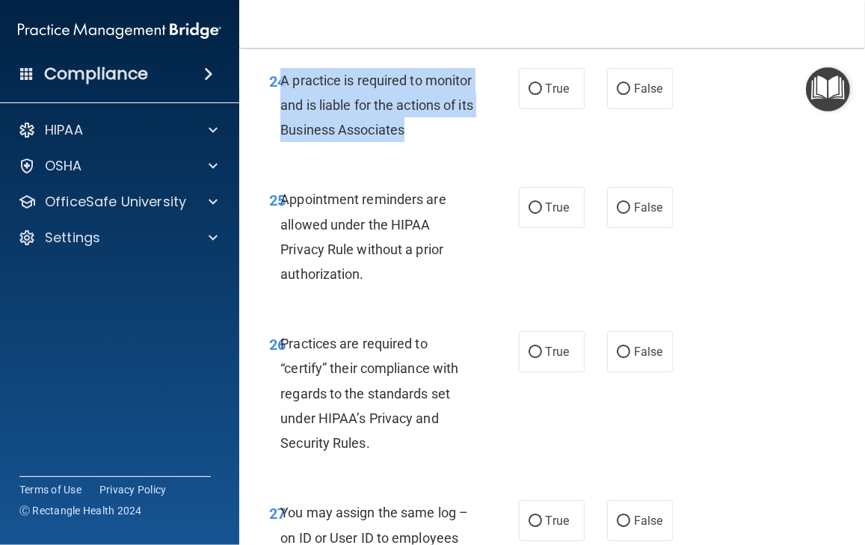
drag, startPoint x: 283, startPoint y: 156, endPoint x: 353, endPoint y: 239, distance: 108.2
click at [353, 143] on div "A practice is required to monitor and is liable for the actions of its Business…" at bounding box center [382, 105] width 204 height 75
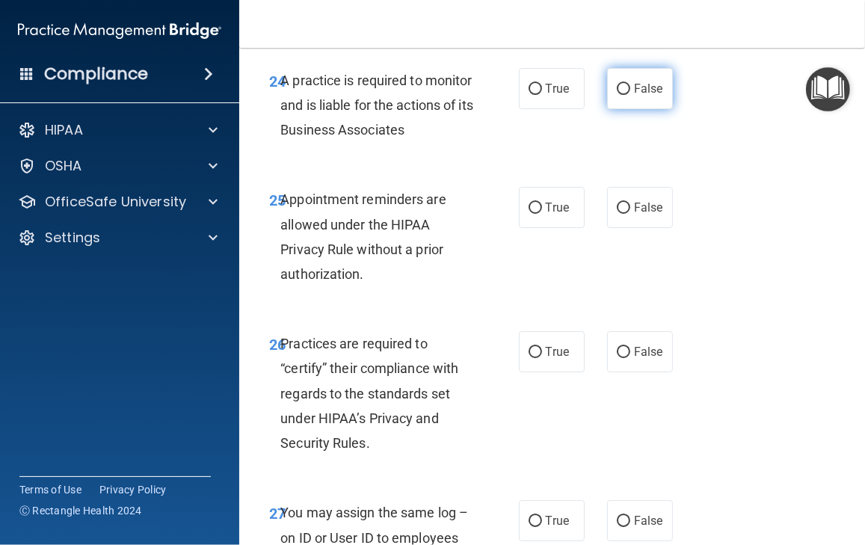
drag, startPoint x: 624, startPoint y: 164, endPoint x: 602, endPoint y: 167, distance: 22.6
click at [623, 109] on label "False" at bounding box center [640, 88] width 66 height 41
click at [623, 95] on input "False" at bounding box center [623, 89] width 13 height 11
radio input "true"
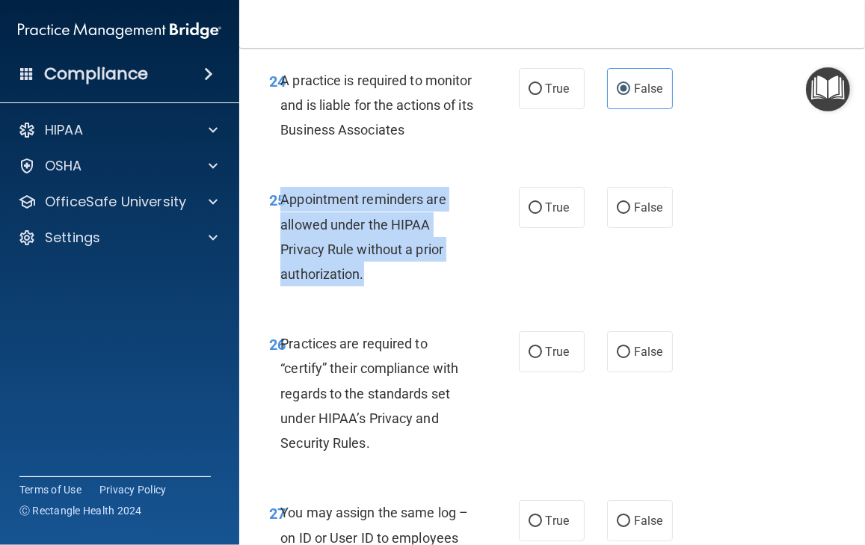
drag, startPoint x: 281, startPoint y: 297, endPoint x: 389, endPoint y: 380, distance: 136.5
click at [392, 294] on div "25 Appointment reminders are allowed under the HIPAA Privacy Rule without a pri…" at bounding box center [394, 240] width 294 height 107
click at [528, 214] on input "True" at bounding box center [534, 208] width 13 height 11
radio input "true"
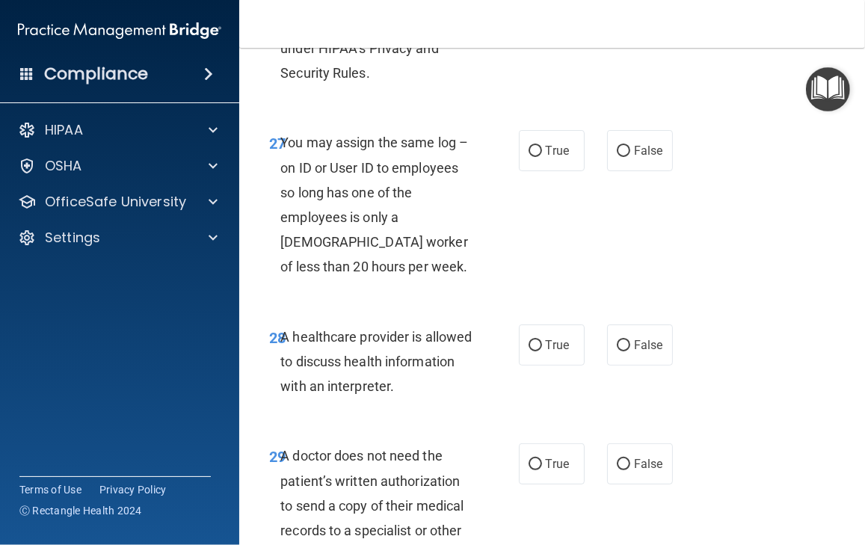
scroll to position [4559, 0]
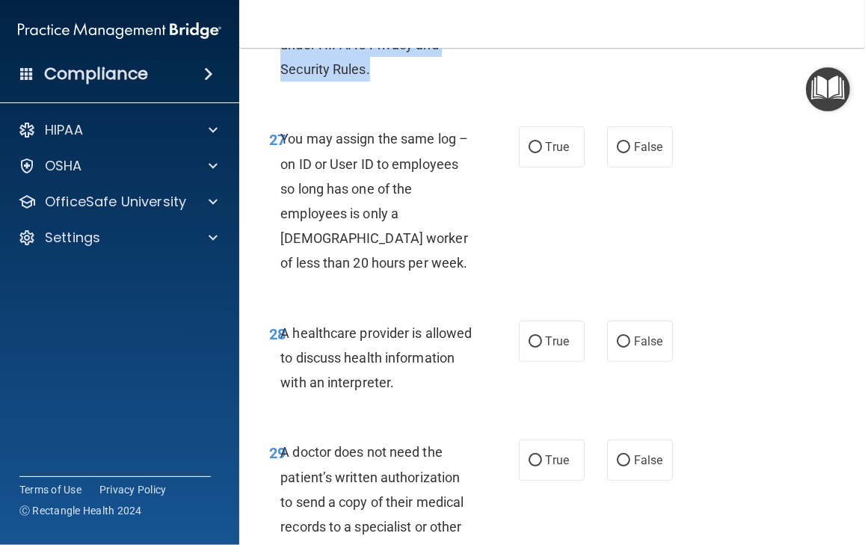
drag, startPoint x: 279, startPoint y: 70, endPoint x: 420, endPoint y: 174, distance: 175.8
click at [420, 89] on div "26 Practices are required to “certify” their compliance with regards to the sta…" at bounding box center [394, 23] width 294 height 132
radio input "true"
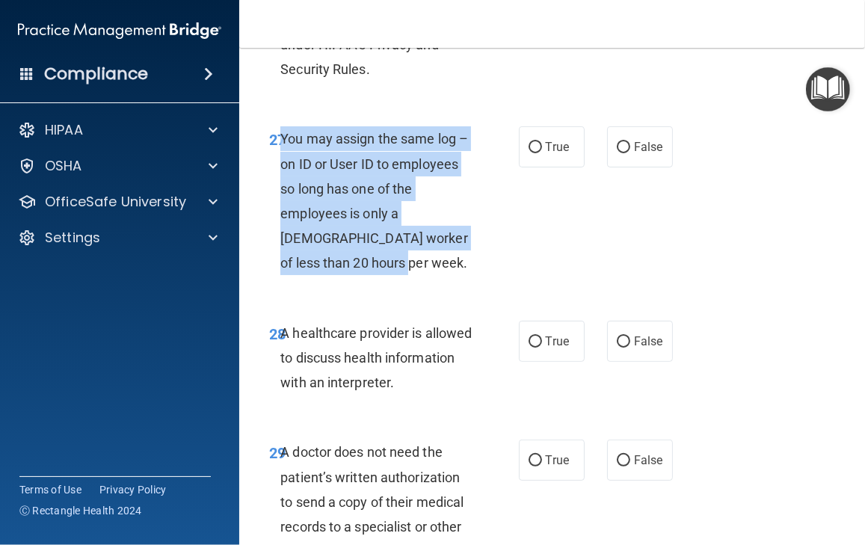
drag, startPoint x: 282, startPoint y: 238, endPoint x: 404, endPoint y: 368, distance: 178.2
click at [404, 275] on div "You may assign the same log – on ID or User ID to employees so long has one of …" at bounding box center [382, 200] width 204 height 149
click at [617, 153] on input "False" at bounding box center [623, 147] width 13 height 11
radio input "true"
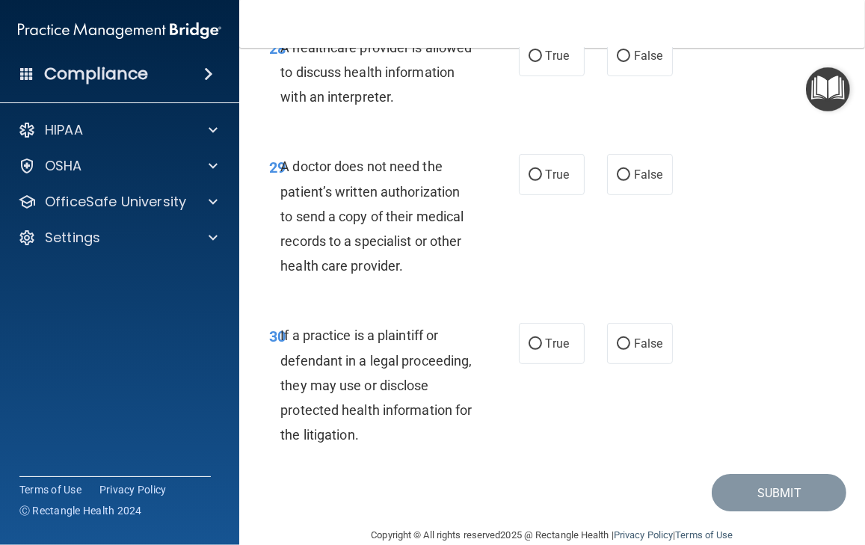
scroll to position [4858, 0]
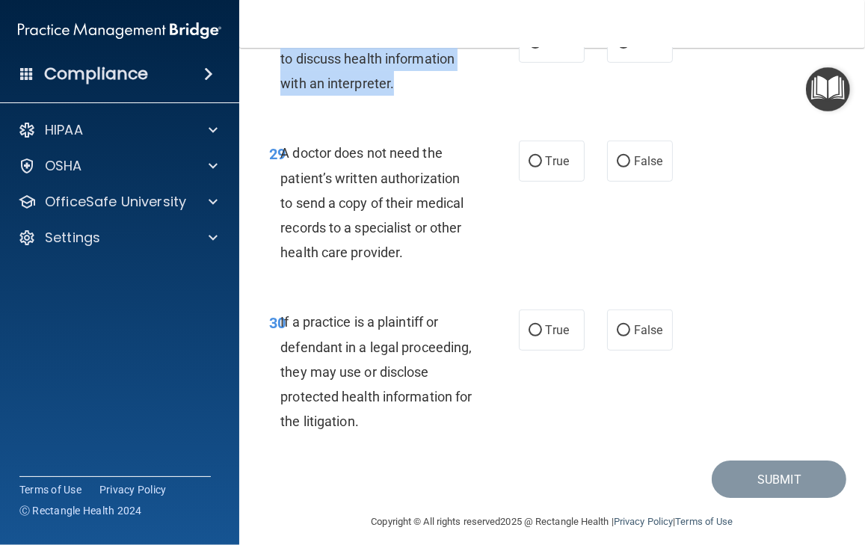
drag, startPoint x: 285, startPoint y: 133, endPoint x: 469, endPoint y: 189, distance: 192.2
click at [469, 96] on div "A healthcare provider is allowed to discuss health information with an interpre…" at bounding box center [382, 59] width 204 height 75
click at [528, 49] on input "True" at bounding box center [534, 42] width 13 height 11
radio input "true"
drag, startPoint x: 285, startPoint y: 253, endPoint x: 416, endPoint y: 345, distance: 159.4
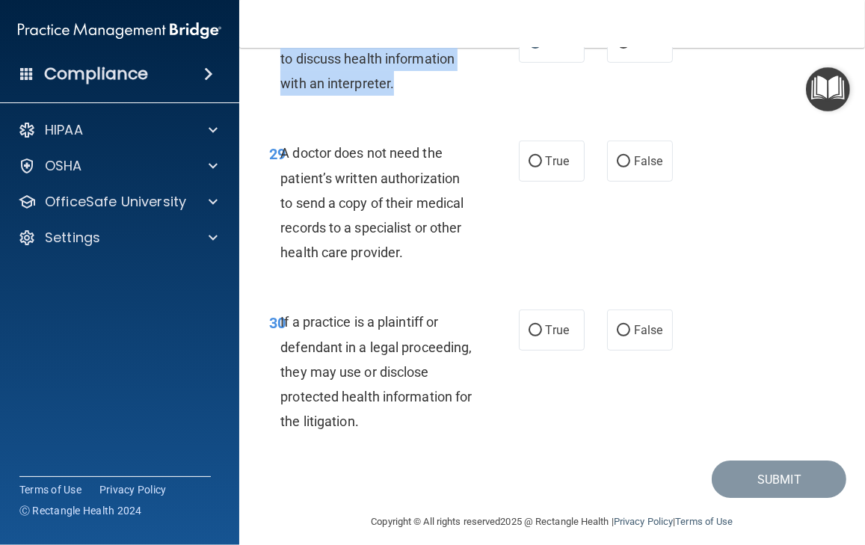
click at [423, 265] on div "A doctor does not need the patient’s written authorization to send a copy of th…" at bounding box center [382, 202] width 204 height 124
click at [528, 167] on input "True" at bounding box center [534, 161] width 13 height 11
radio input "true"
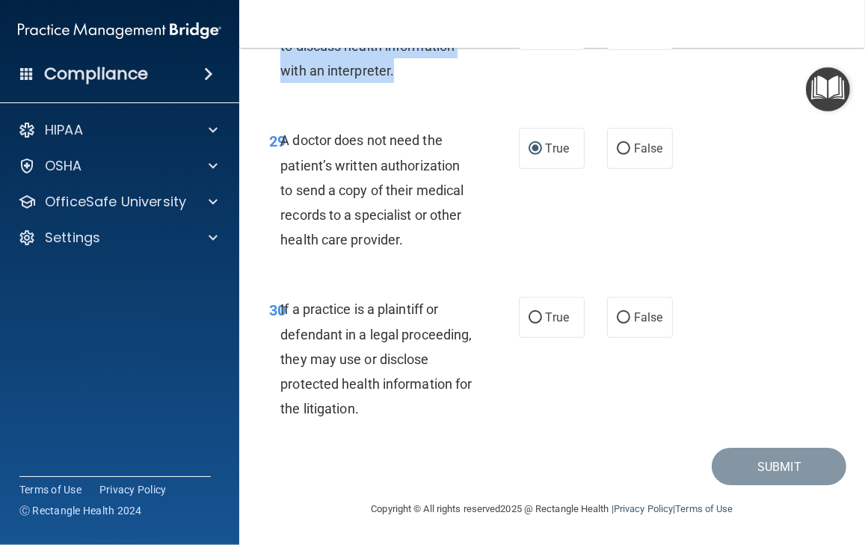
scroll to position [4970, 0]
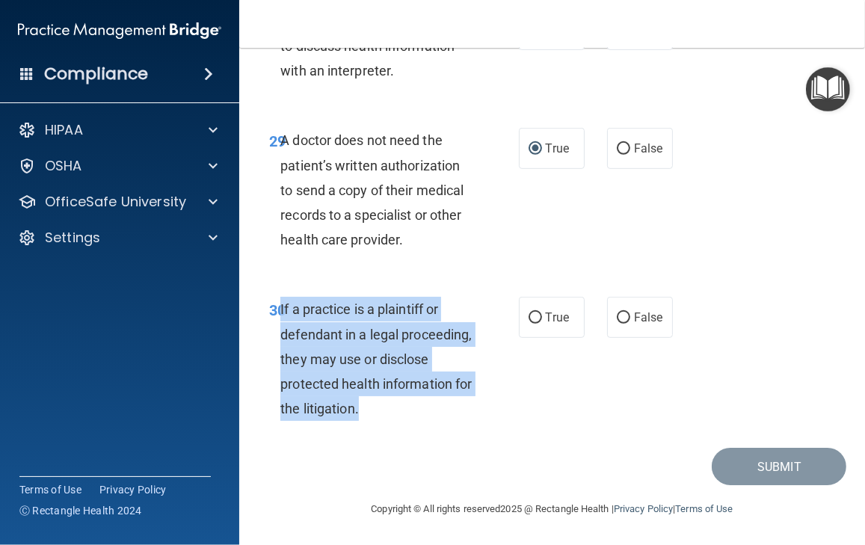
drag, startPoint x: 281, startPoint y: 307, endPoint x: 464, endPoint y: 397, distance: 203.9
click at [469, 409] on div "If a practice is a plaintiff or defendant in a legal proceeding, they may use o…" at bounding box center [382, 359] width 204 height 124
click at [530, 323] on input "True" at bounding box center [534, 317] width 13 height 11
radio input "true"
click at [778, 460] on button "Submit" at bounding box center [778, 467] width 135 height 38
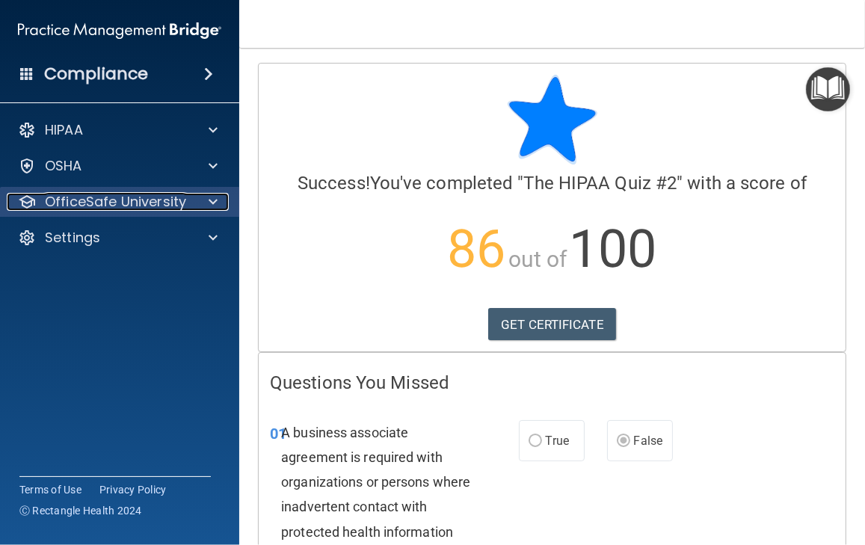
click at [93, 200] on p "OfficeSafe University" at bounding box center [115, 202] width 141 height 18
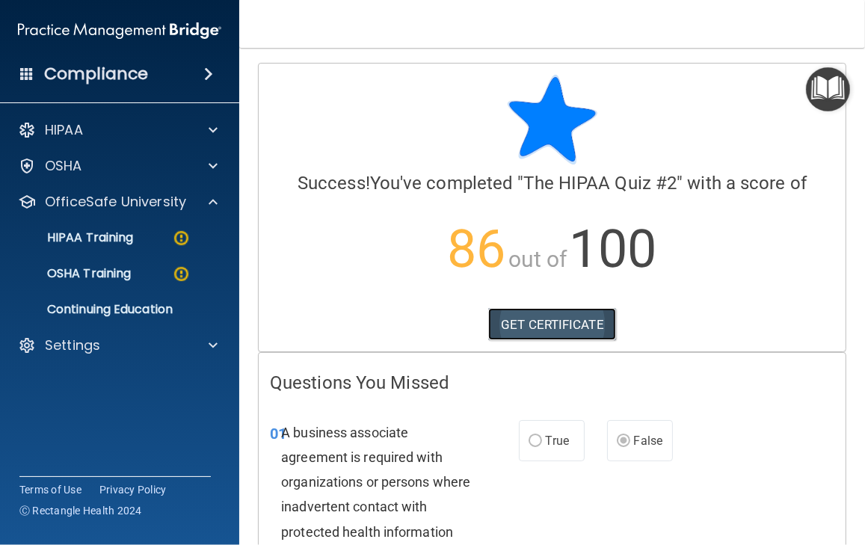
click at [537, 325] on link "GET CERTIFICATE" at bounding box center [552, 324] width 128 height 33
click at [107, 237] on p "HIPAA Training" at bounding box center [71, 237] width 123 height 15
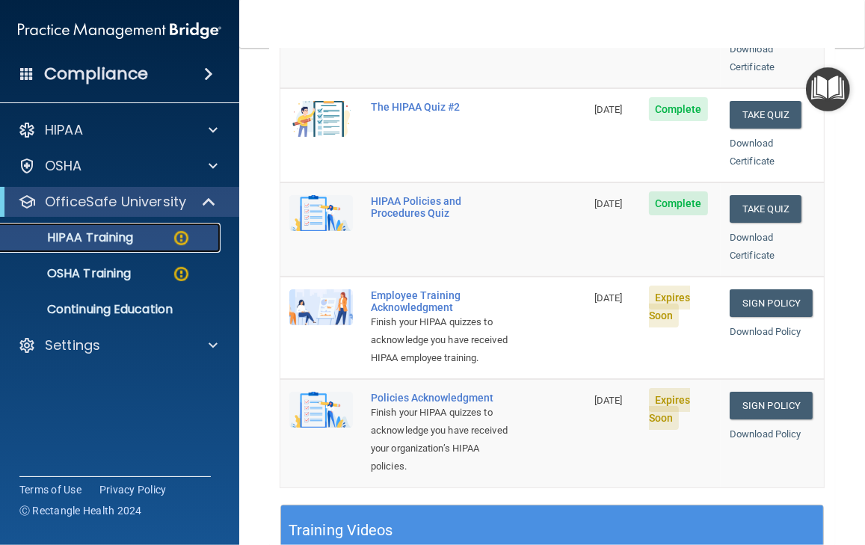
scroll to position [374, 0]
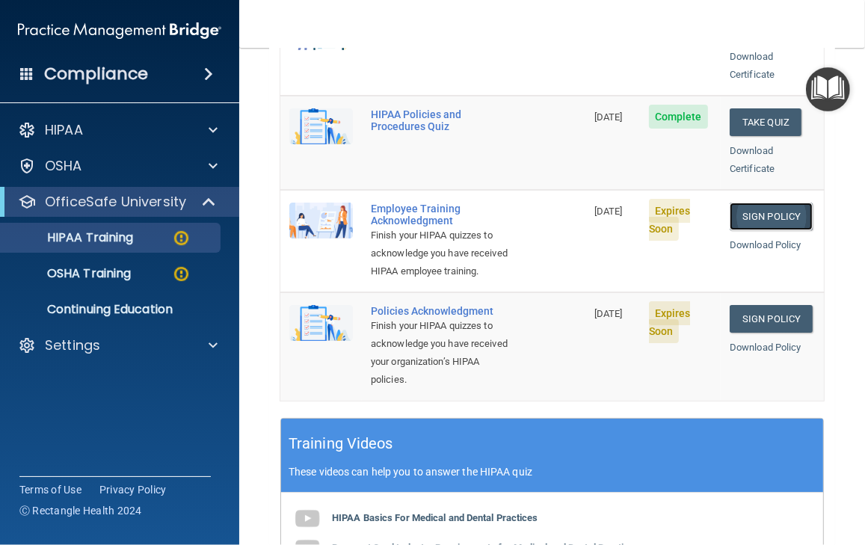
click at [731, 203] on link "Sign Policy" at bounding box center [770, 217] width 83 height 28
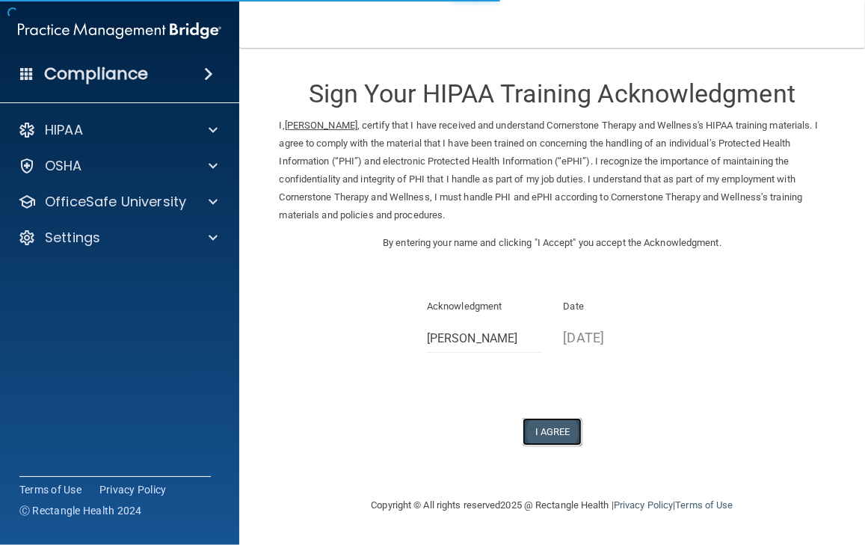
click at [559, 435] on button "I Agree" at bounding box center [552, 432] width 60 height 28
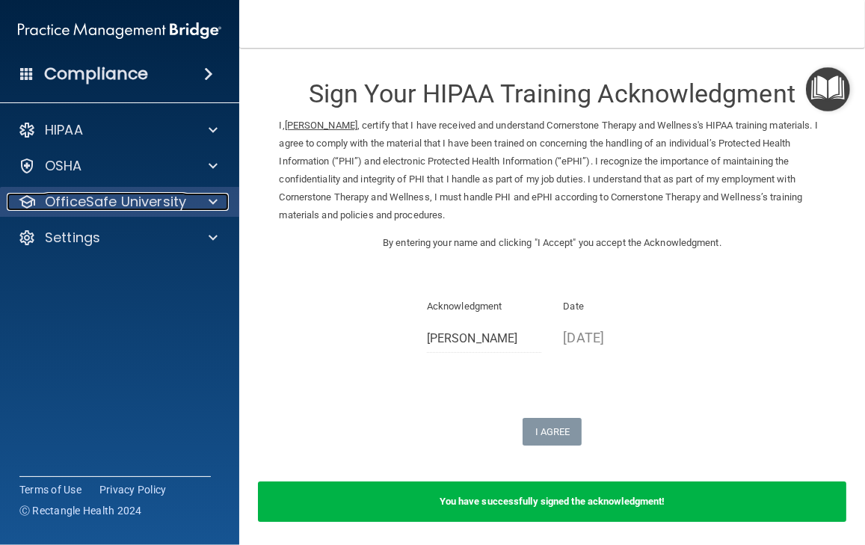
click at [90, 206] on p "OfficeSafe University" at bounding box center [115, 202] width 141 height 18
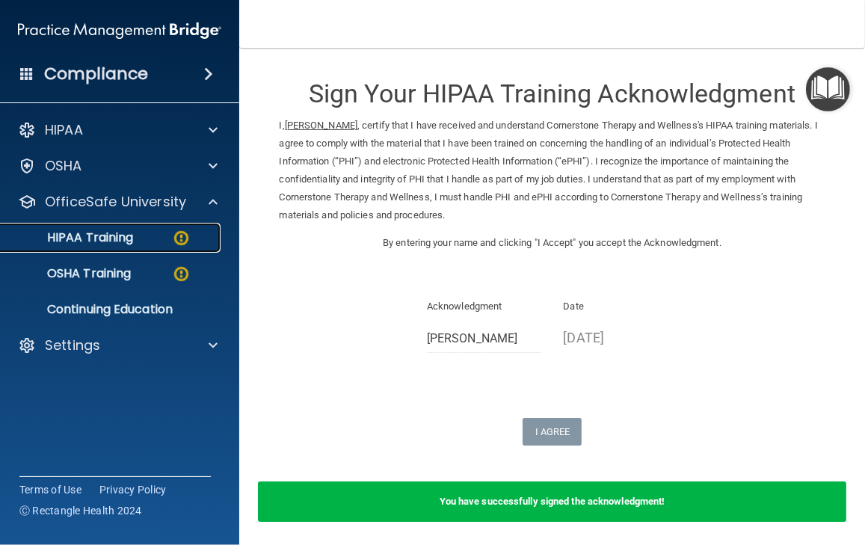
click at [104, 243] on p "HIPAA Training" at bounding box center [71, 237] width 123 height 15
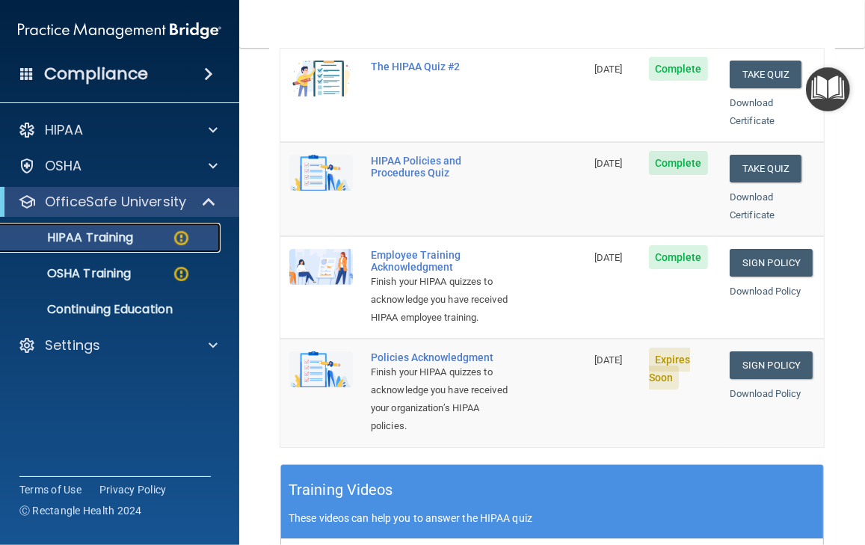
scroll to position [374, 0]
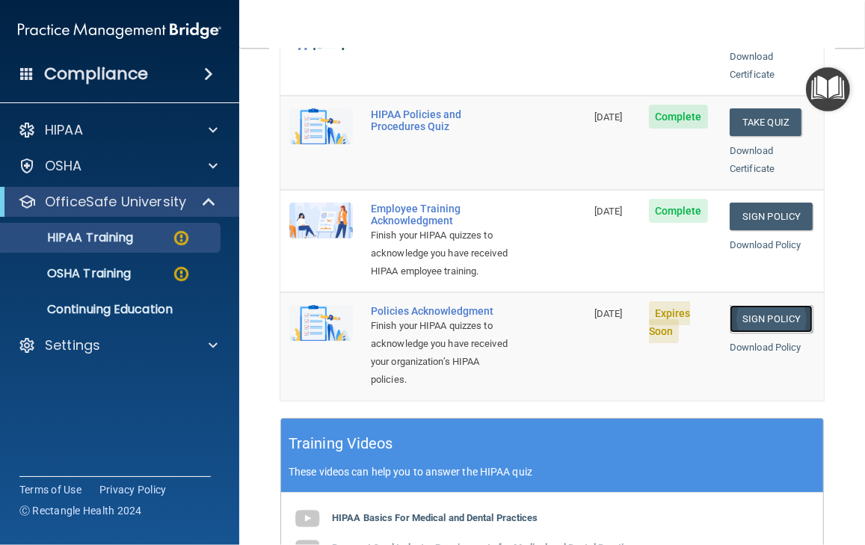
click at [761, 316] on link "Sign Policy" at bounding box center [770, 319] width 83 height 28
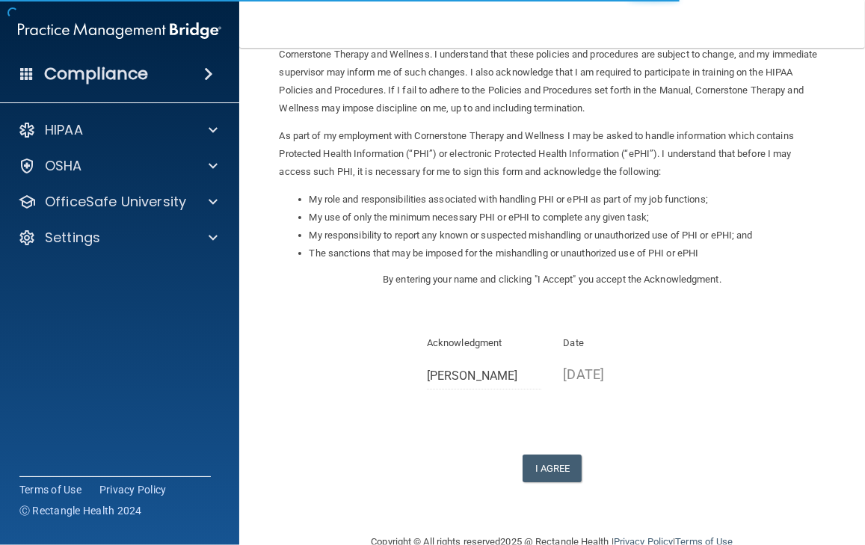
scroll to position [139, 0]
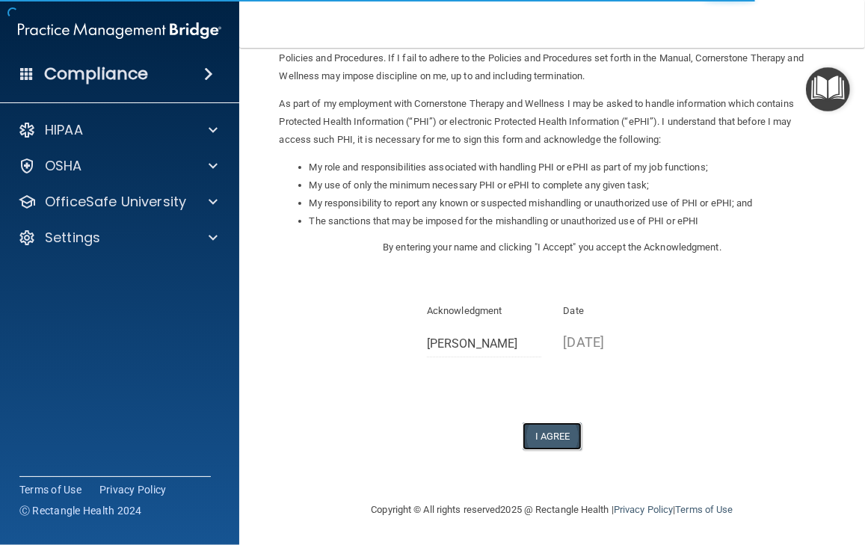
click at [543, 434] on button "I Agree" at bounding box center [552, 436] width 60 height 28
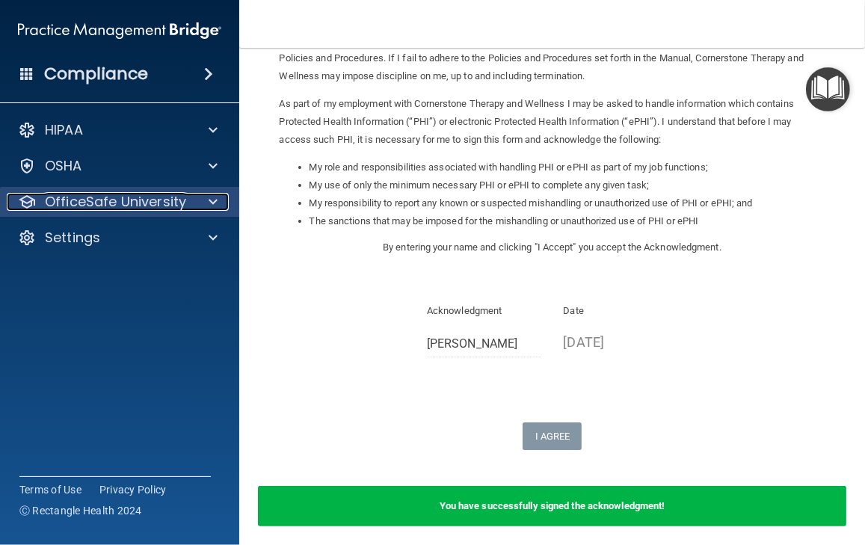
click at [88, 204] on p "OfficeSafe University" at bounding box center [115, 202] width 141 height 18
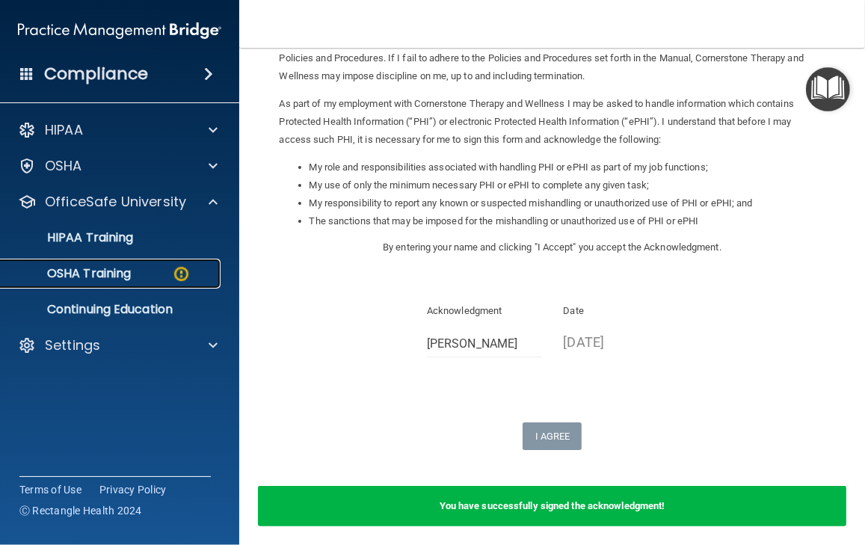
click at [106, 277] on p "OSHA Training" at bounding box center [70, 273] width 121 height 15
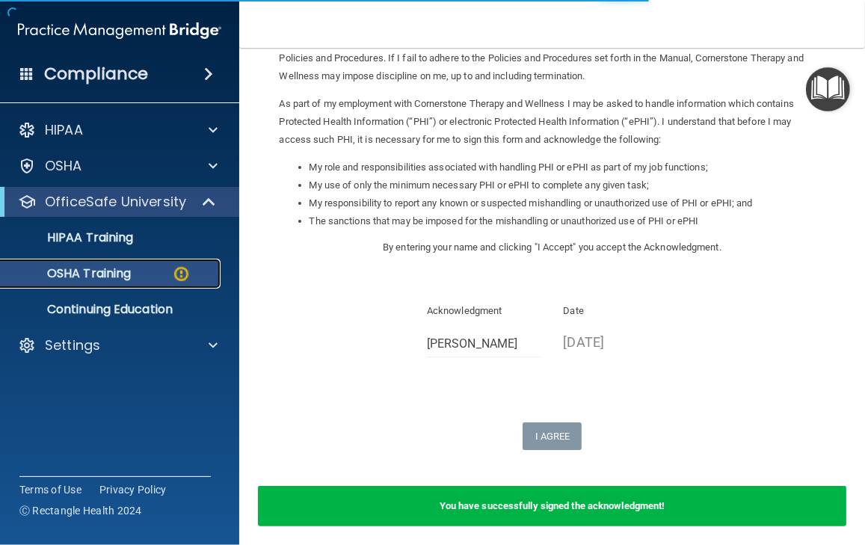
click at [106, 277] on p "OSHA Training" at bounding box center [70, 273] width 121 height 15
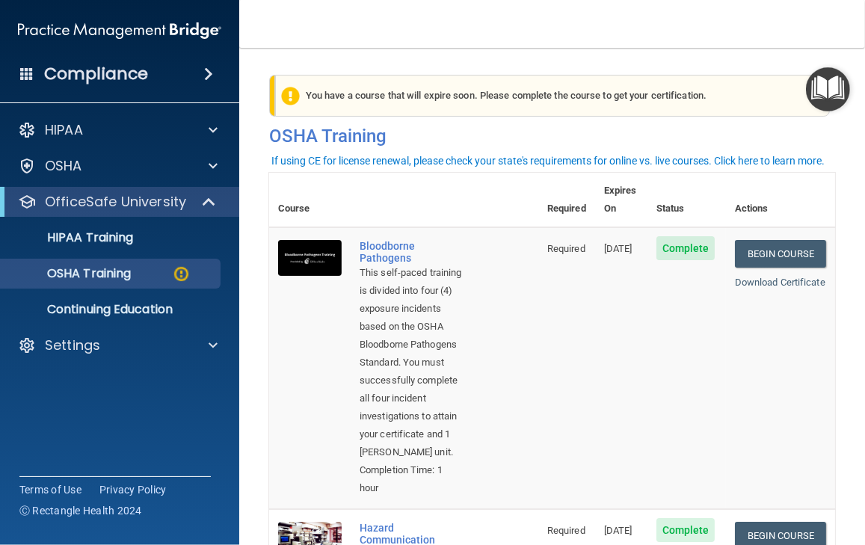
click at [153, 75] on div "Compliance" at bounding box center [119, 74] width 239 height 33
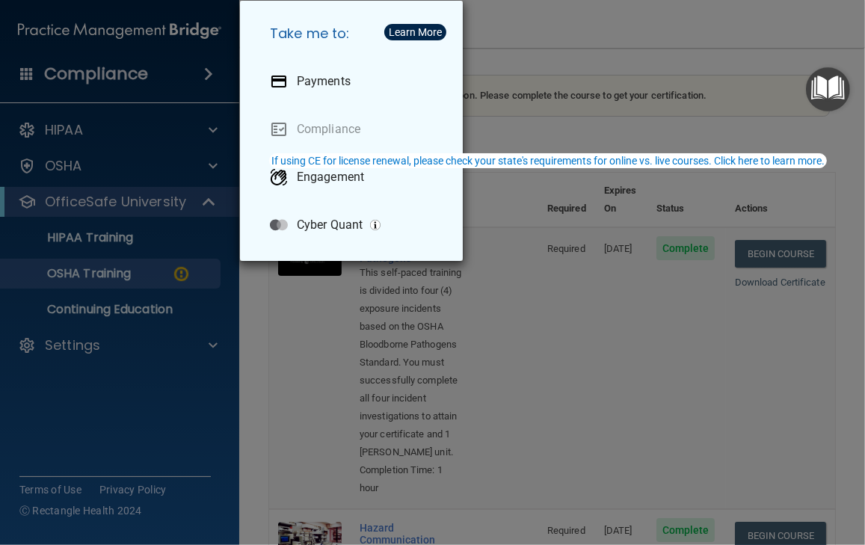
click at [140, 356] on div "Take me to: Payments Compliance Engagement Cyber Quant" at bounding box center [432, 272] width 865 height 545
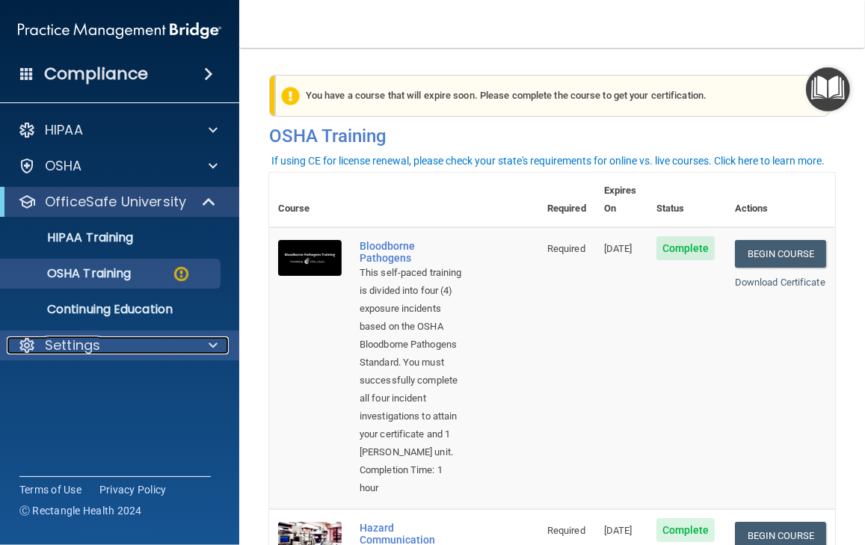
click at [143, 348] on div "Settings" at bounding box center [99, 345] width 185 height 18
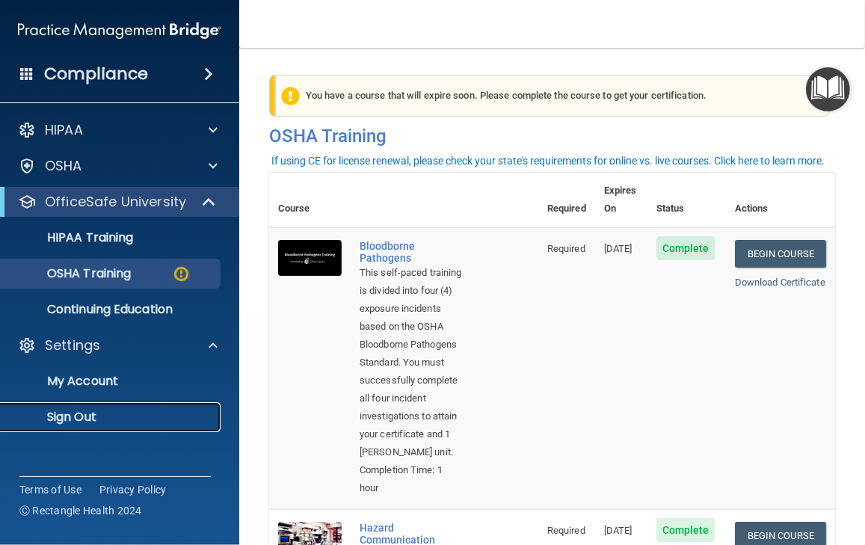
click at [67, 420] on p "Sign Out" at bounding box center [112, 417] width 204 height 15
